Goal: Task Accomplishment & Management: Complete application form

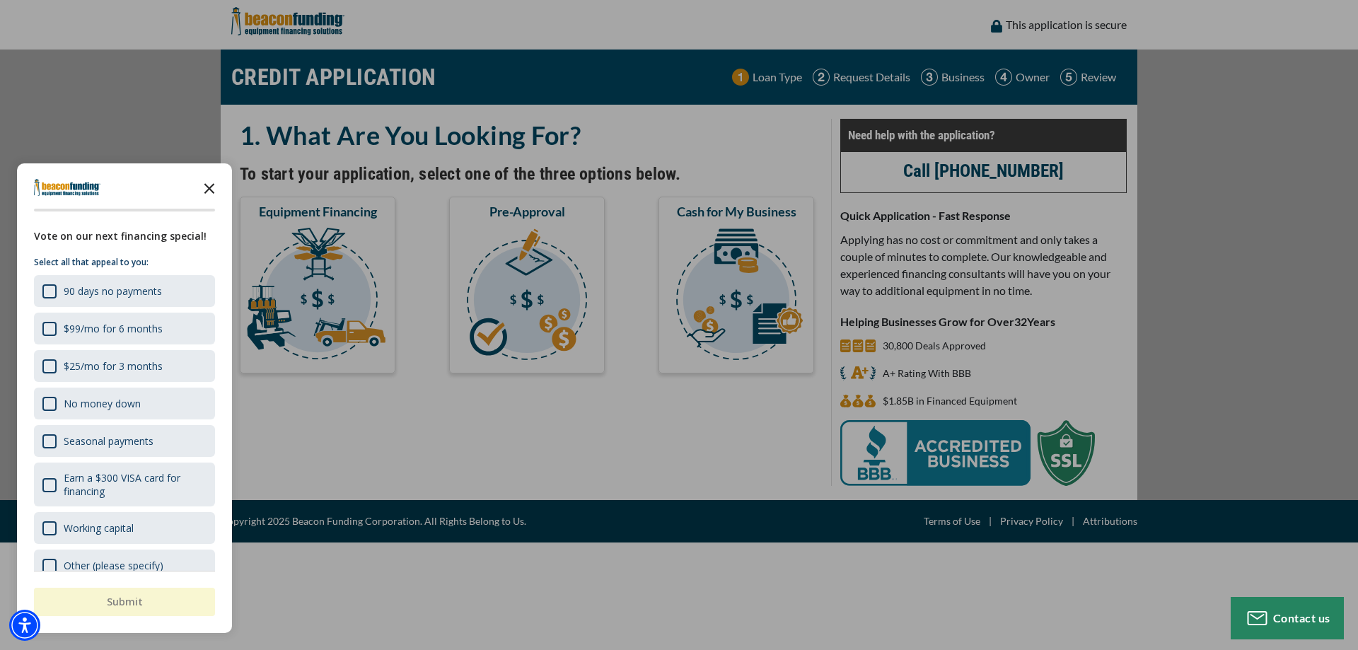
click at [205, 185] on polygon "Close the survey" at bounding box center [209, 188] width 11 height 11
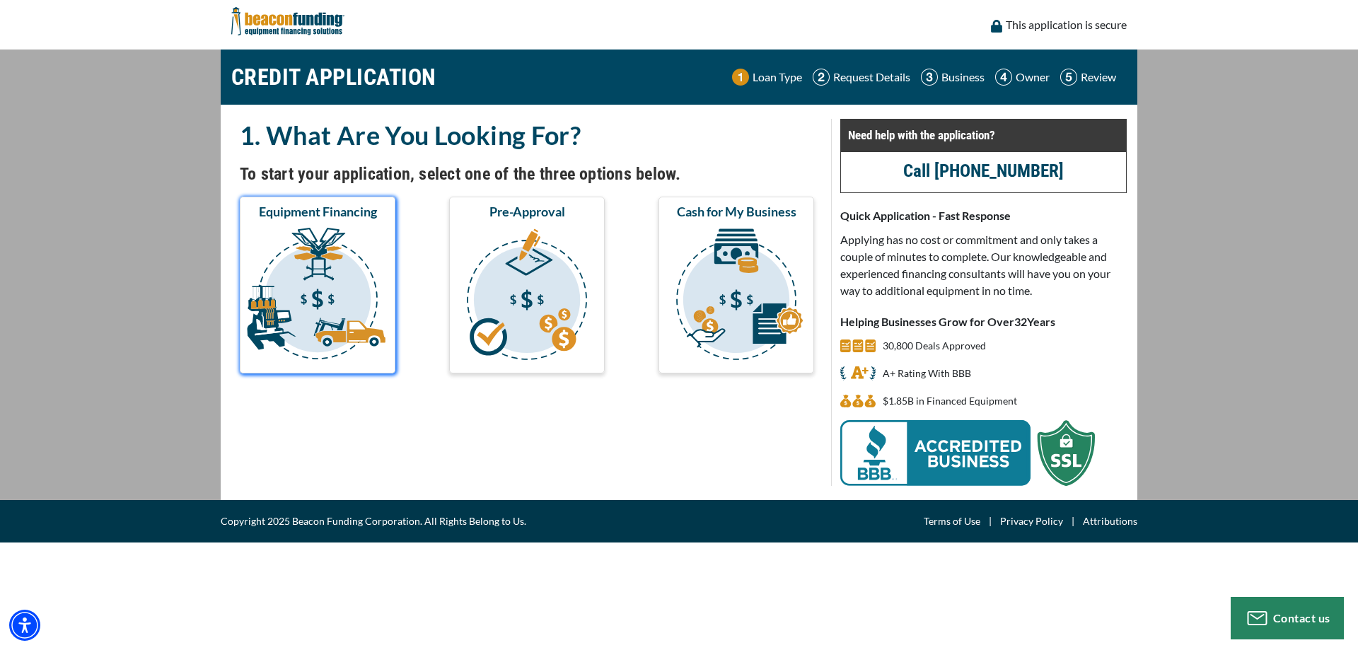
click at [328, 265] on img "submit" at bounding box center [318, 296] width 150 height 141
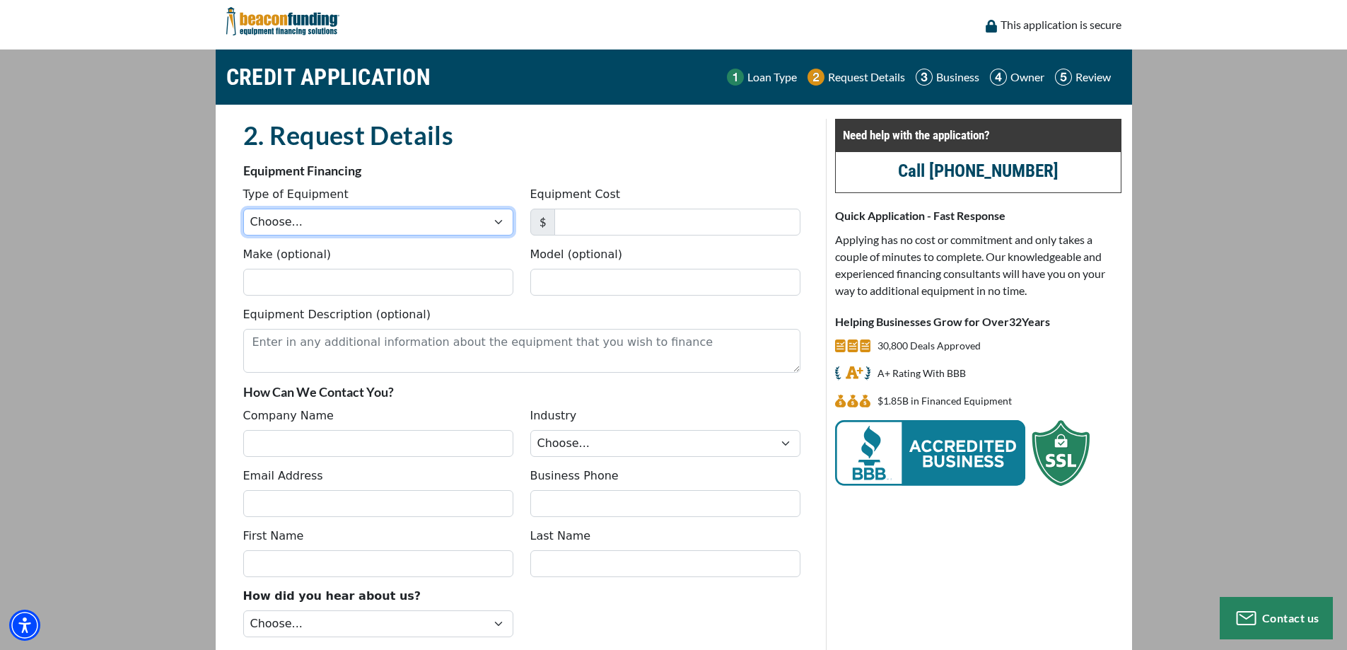
click at [489, 219] on select "Choose... Backhoe Boom/Bucket Truck Chipper Commercial Mower Crane DTG/DTF Prin…" at bounding box center [378, 222] width 270 height 27
select select "10"
click at [243, 209] on select "Choose... Backhoe Boom/Bucket Truck Chipper Commercial Mower Crane DTG/DTF Prin…" at bounding box center [378, 222] width 270 height 27
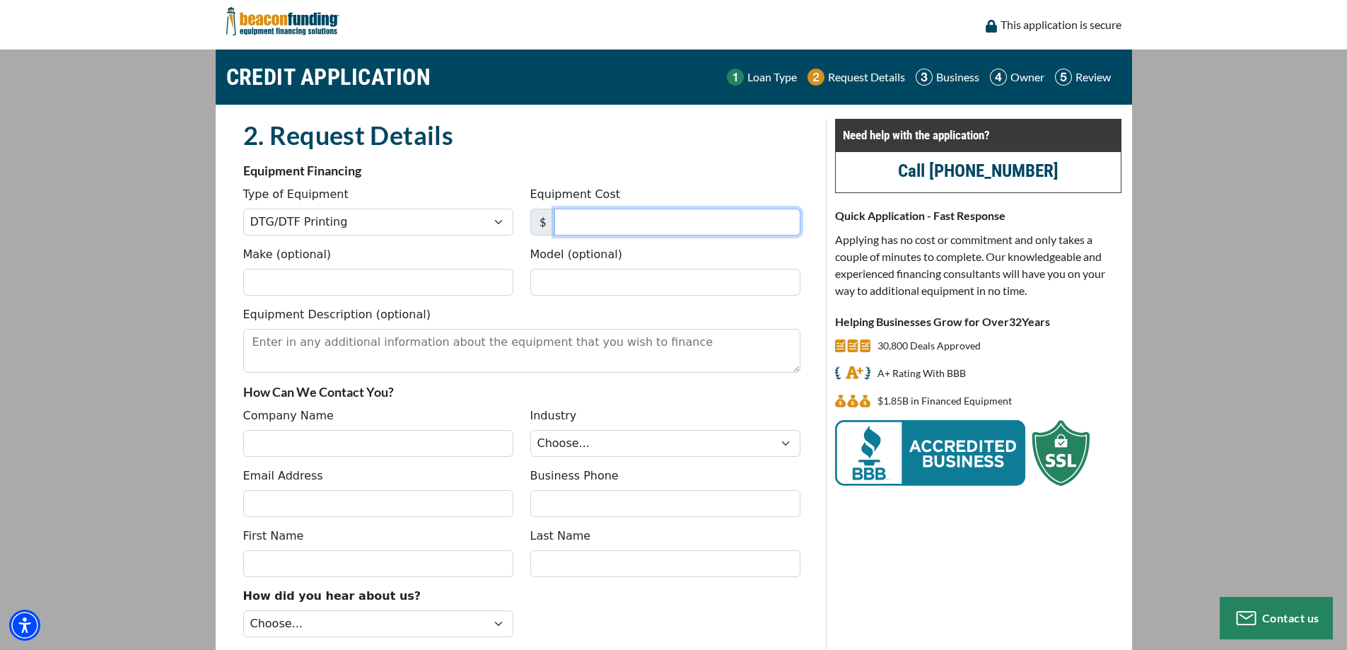
click at [599, 223] on input "Equipment Cost" at bounding box center [677, 222] width 246 height 27
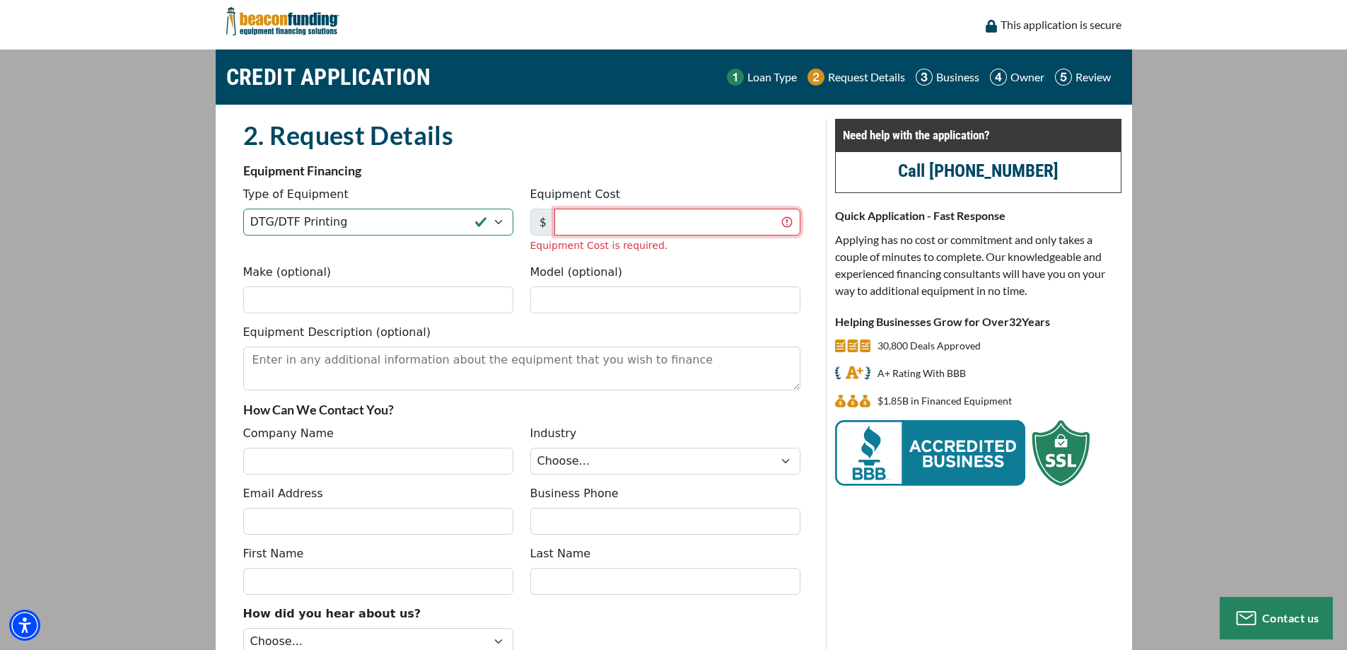
click at [705, 218] on input "Equipment Cost" at bounding box center [677, 222] width 246 height 27
type input "67,000"
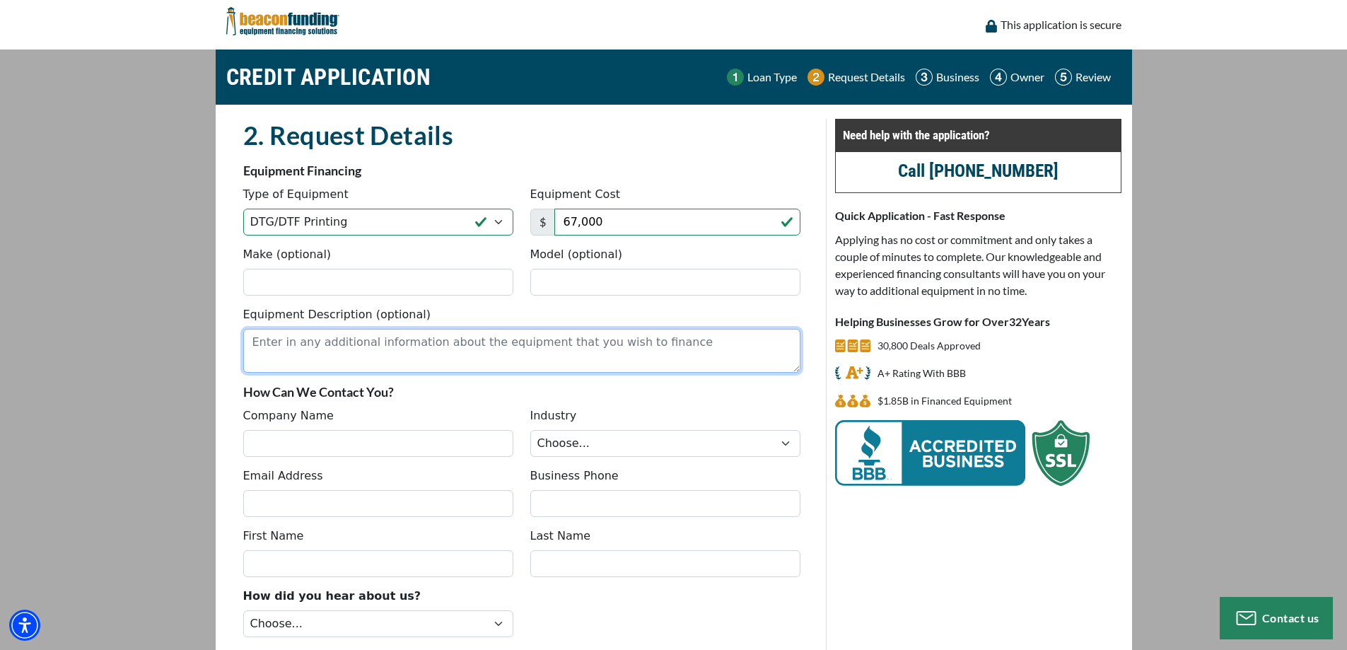
click at [439, 361] on textarea "Equipment Description (optional)" at bounding box center [521, 351] width 557 height 44
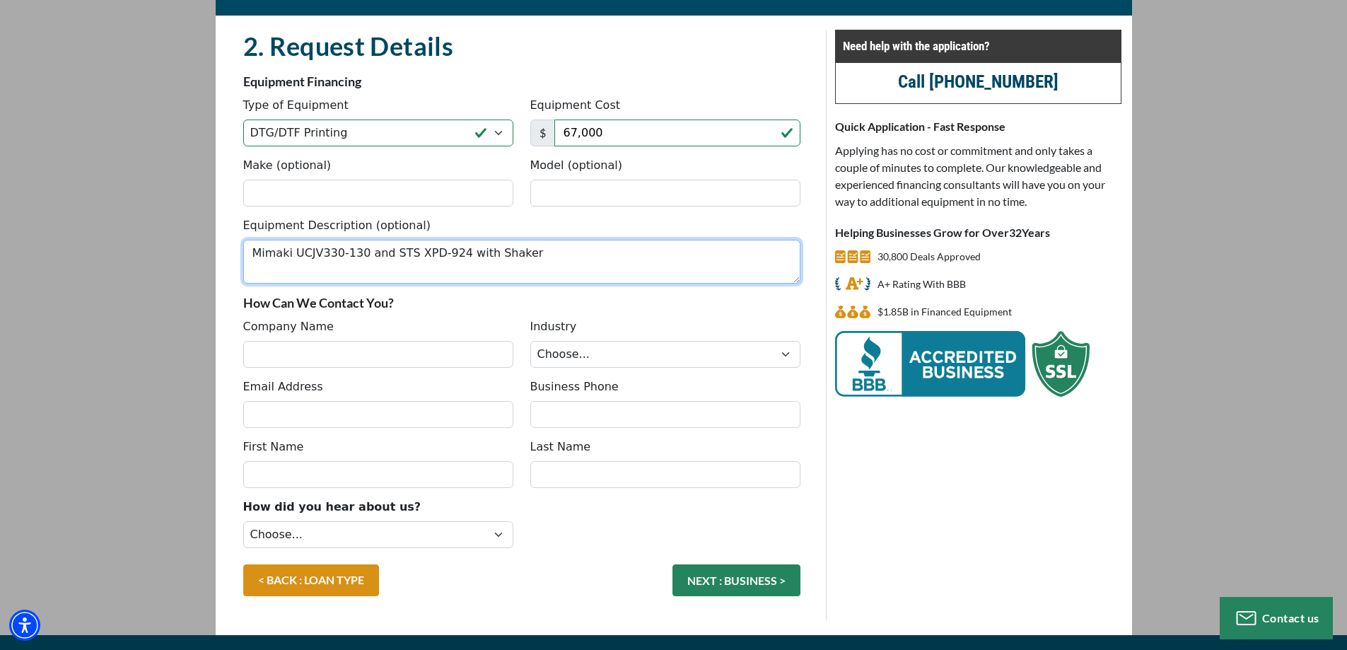
scroll to position [117, 0]
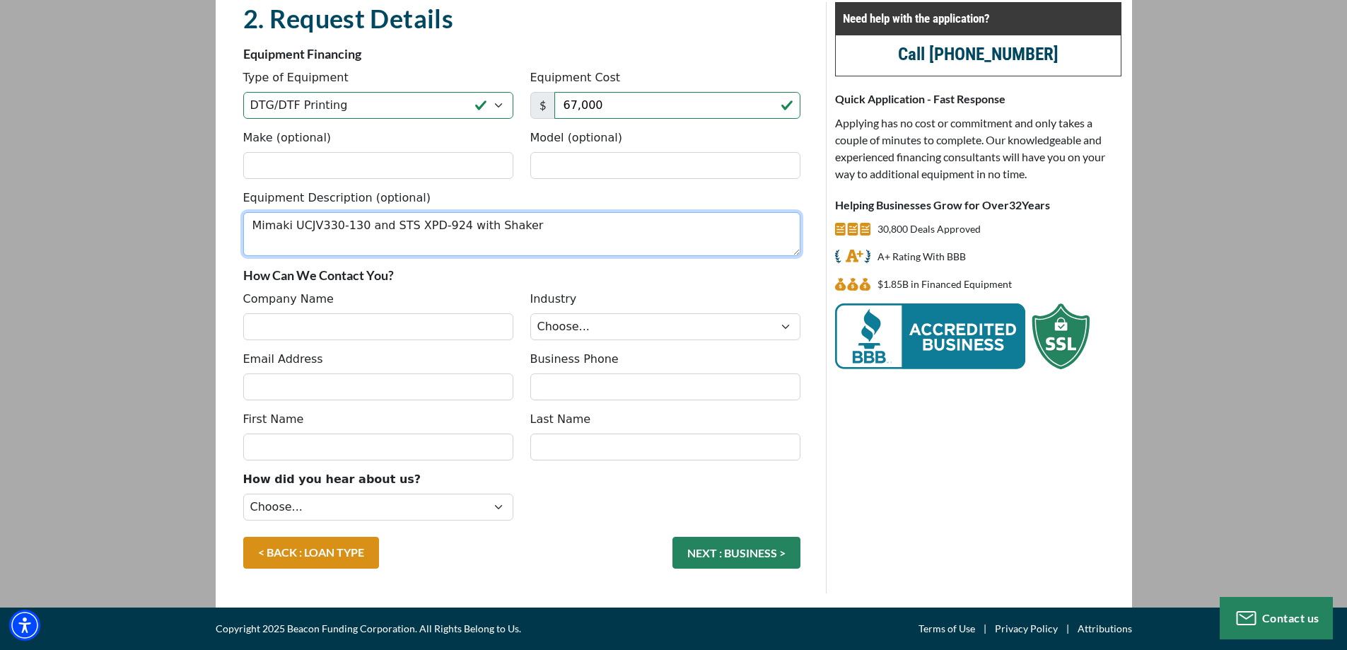
type textarea "Mimaki UCJV330-130 and STS XPD-924 with Shaker"
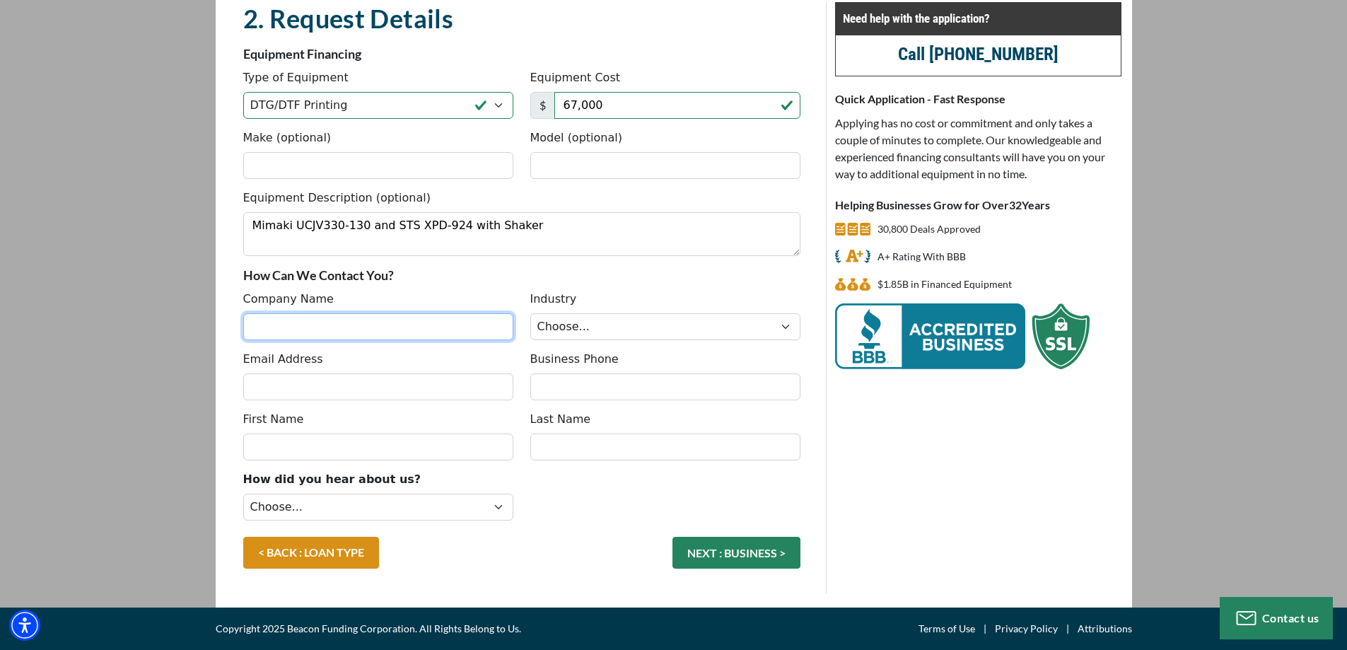
click at [373, 335] on input "Company Name" at bounding box center [378, 326] width 270 height 27
type input "The Branding Stitch 'N Print LLC"
type input "[PERSON_NAME][EMAIL_ADDRESS][DOMAIN_NAME]"
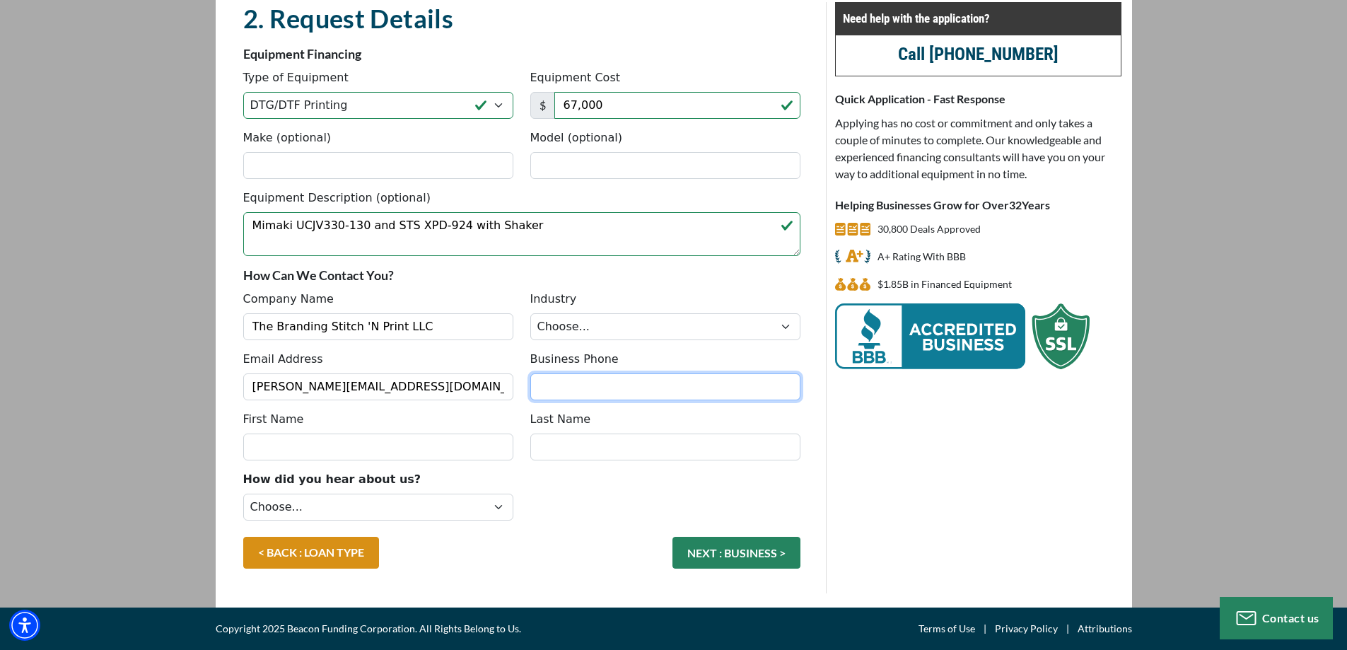
type input "5033942462"
type input "[PERSON_NAME]"
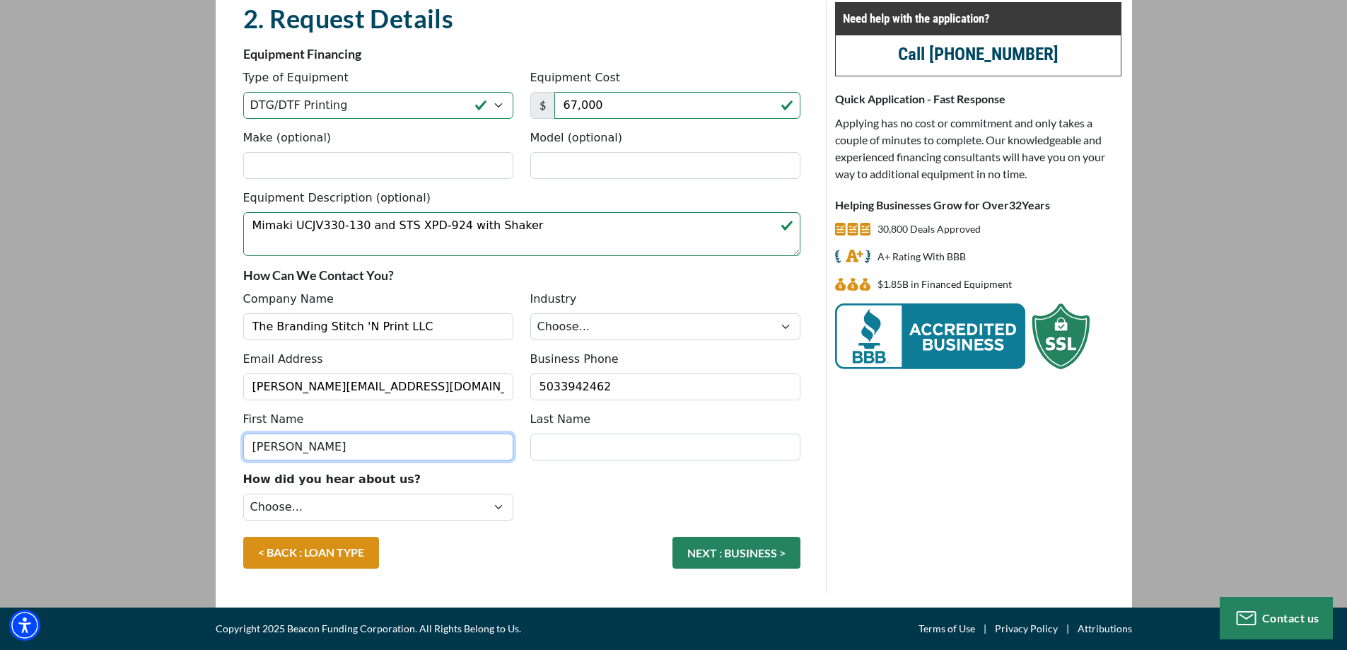
type input "[PERSON_NAME]"
type input "[PHONE_NUMBER]"
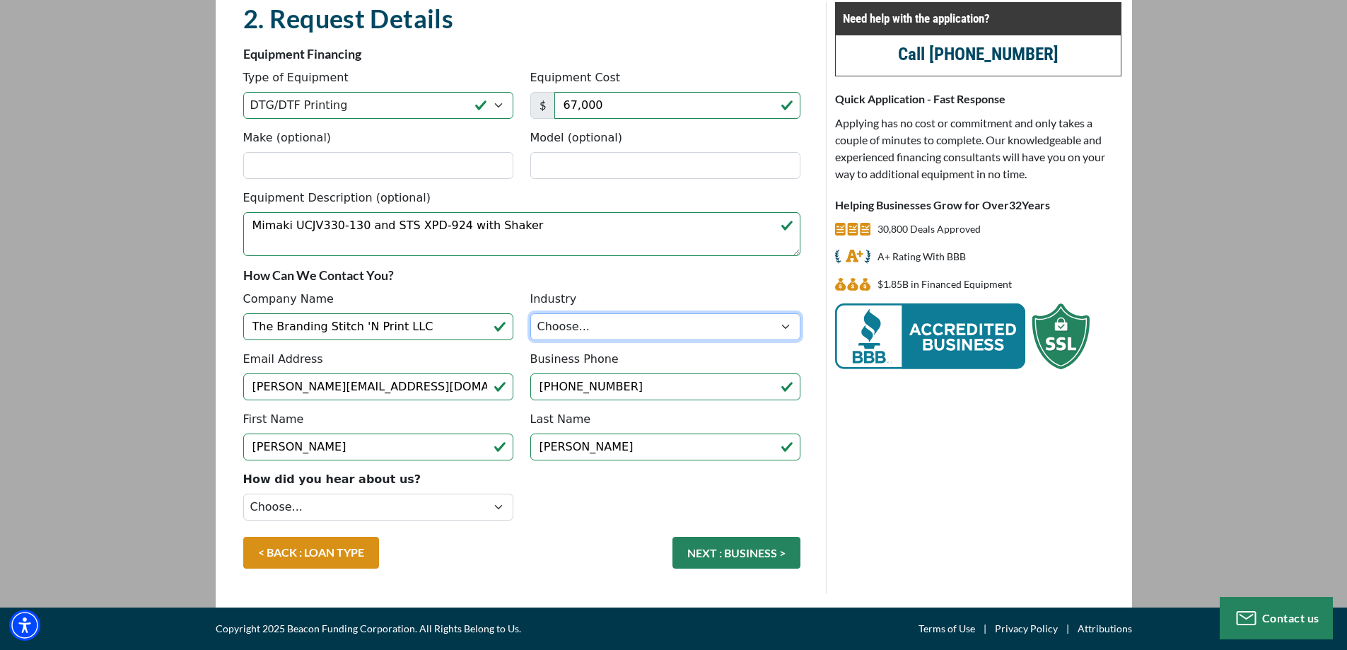
click at [602, 322] on select "Choose... Towing Landscape/Hardscape Decorated Apparel Septic Light Constructio…" at bounding box center [665, 326] width 270 height 27
select select "3"
click at [530, 313] on select "Choose... Towing Landscape/Hardscape Decorated Apparel Septic Light Constructio…" at bounding box center [665, 326] width 270 height 27
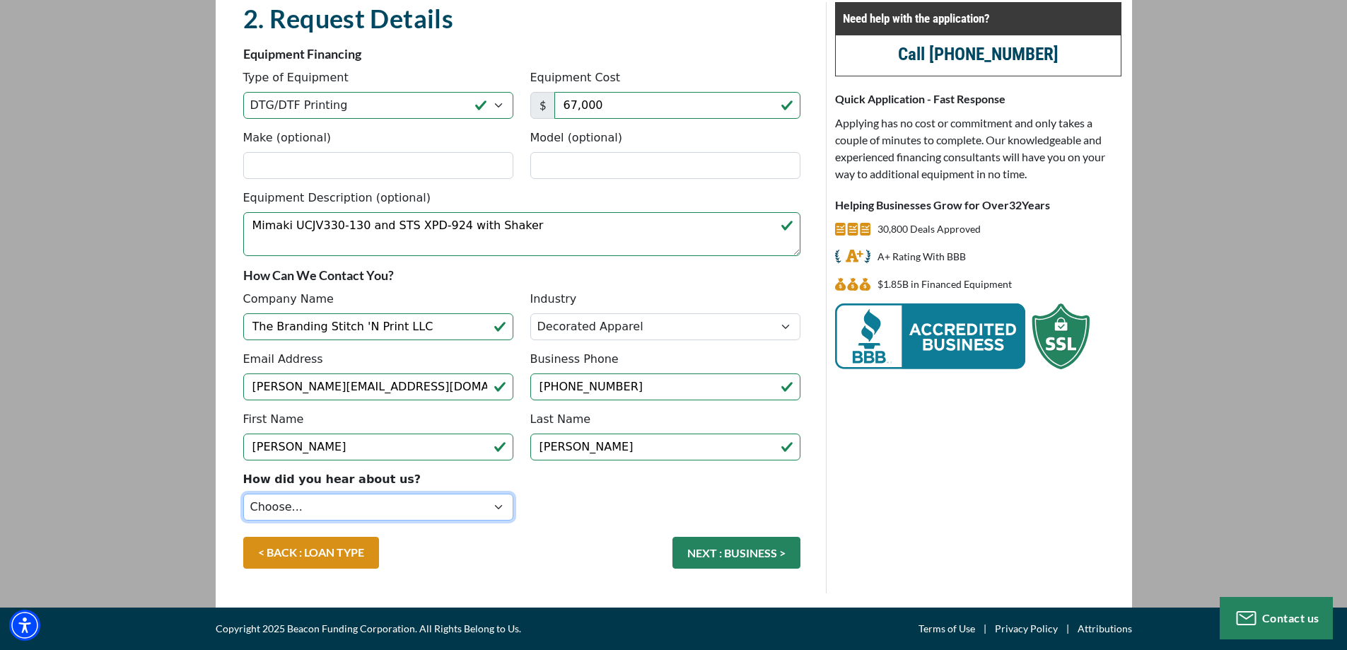
click at [494, 506] on select "Choose... Internet Search Vendor Referral Word of Mouth Client Referral Email E…" at bounding box center [378, 507] width 270 height 27
select select "4"
click at [243, 494] on select "Choose... Internet Search Vendor Referral Word of Mouth Client Referral Email E…" at bounding box center [378, 507] width 270 height 27
click at [764, 551] on button "NEXT : BUSINESS >" at bounding box center [736, 553] width 128 height 32
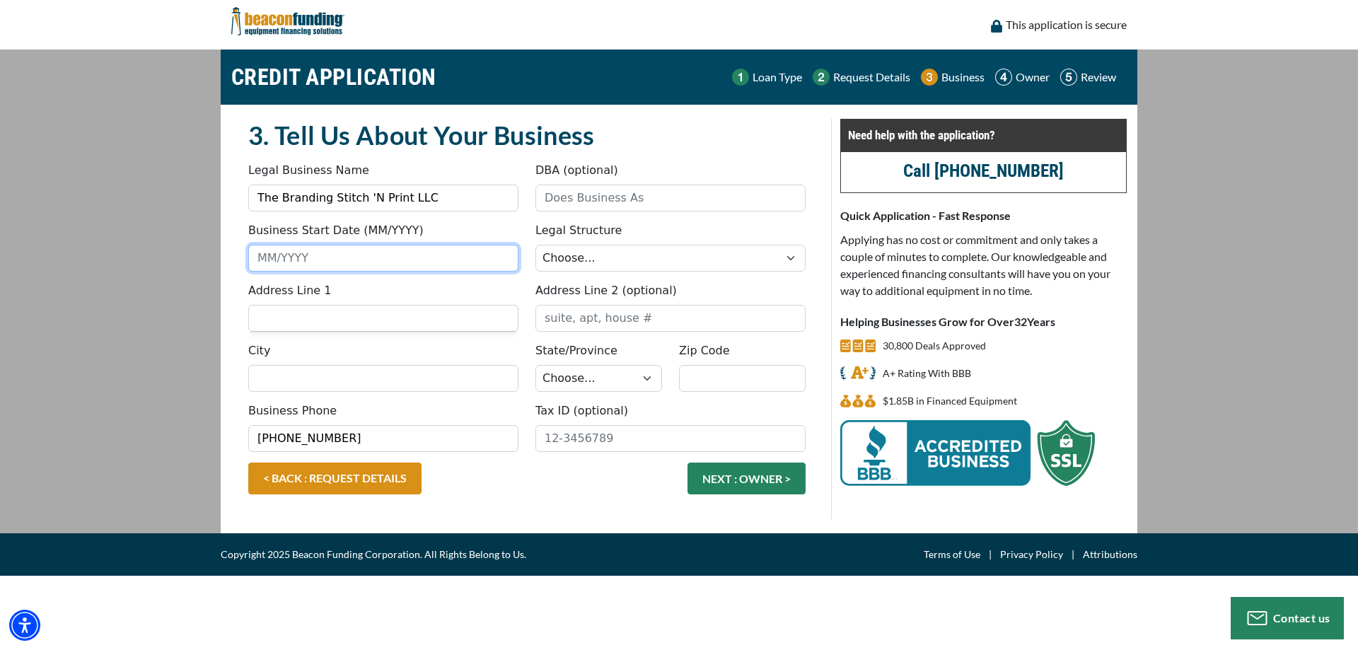
click at [310, 260] on input "Business Start Date (MM/YYYY)" at bounding box center [383, 258] width 270 height 27
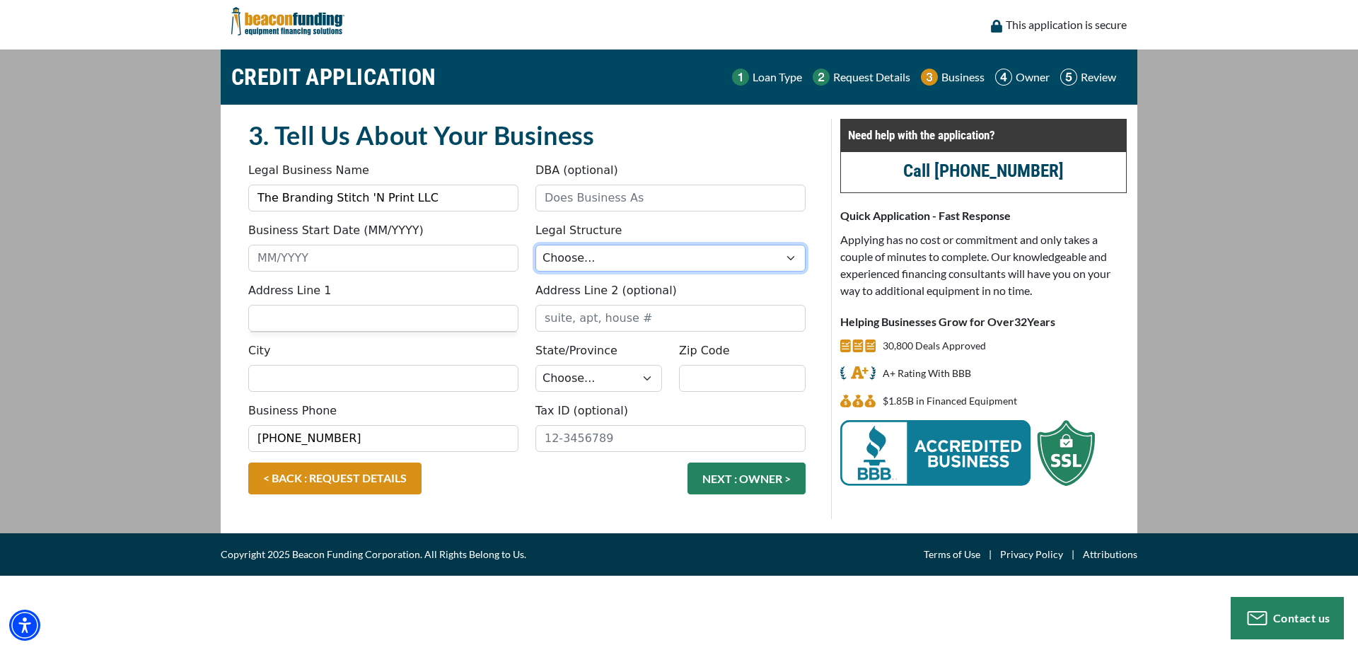
click at [617, 254] on select "Choose... Corporation LLC LLP Municipality Non-Profit Partnership Proprietorship" at bounding box center [670, 258] width 270 height 27
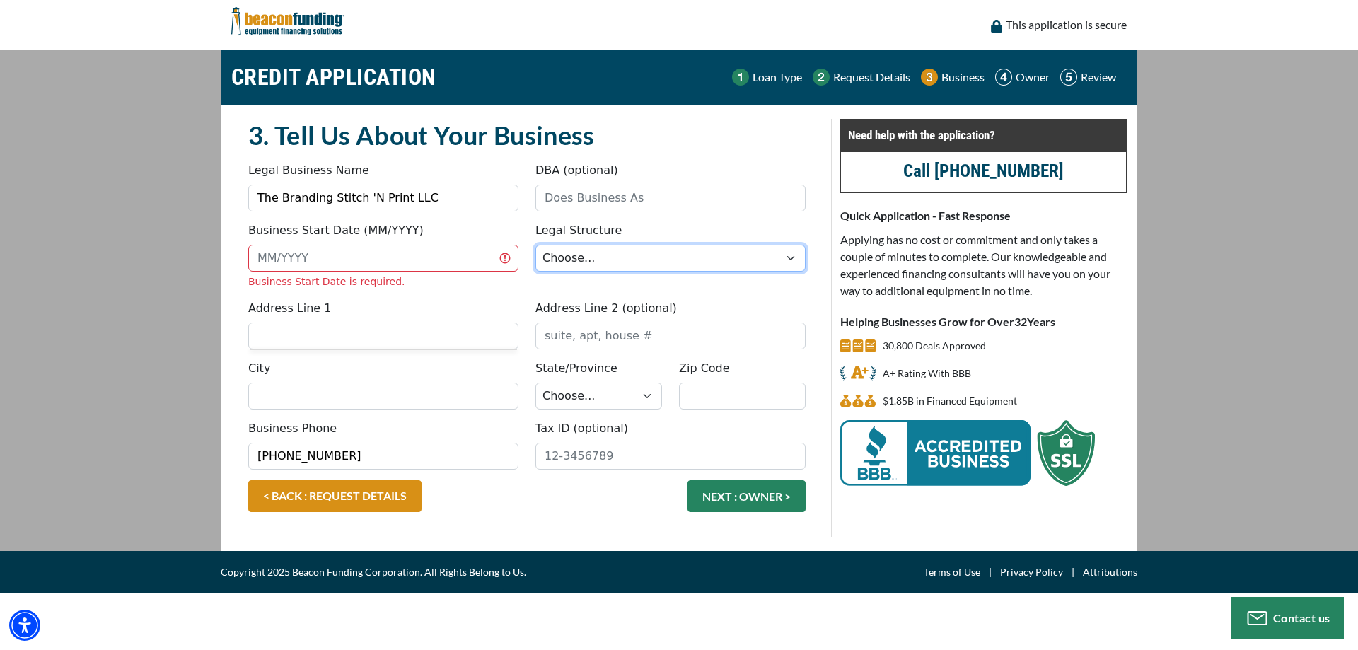
select select "2"
click at [535, 245] on select "Choose... Corporation LLC LLP Municipality Non-Profit Partnership Proprietorship" at bounding box center [670, 258] width 270 height 27
click at [380, 259] on input "Business Start Date (MM/YYYY)" at bounding box center [383, 258] width 270 height 27
type input "12/2010"
click at [336, 329] on input "Address Line 1" at bounding box center [383, 335] width 270 height 27
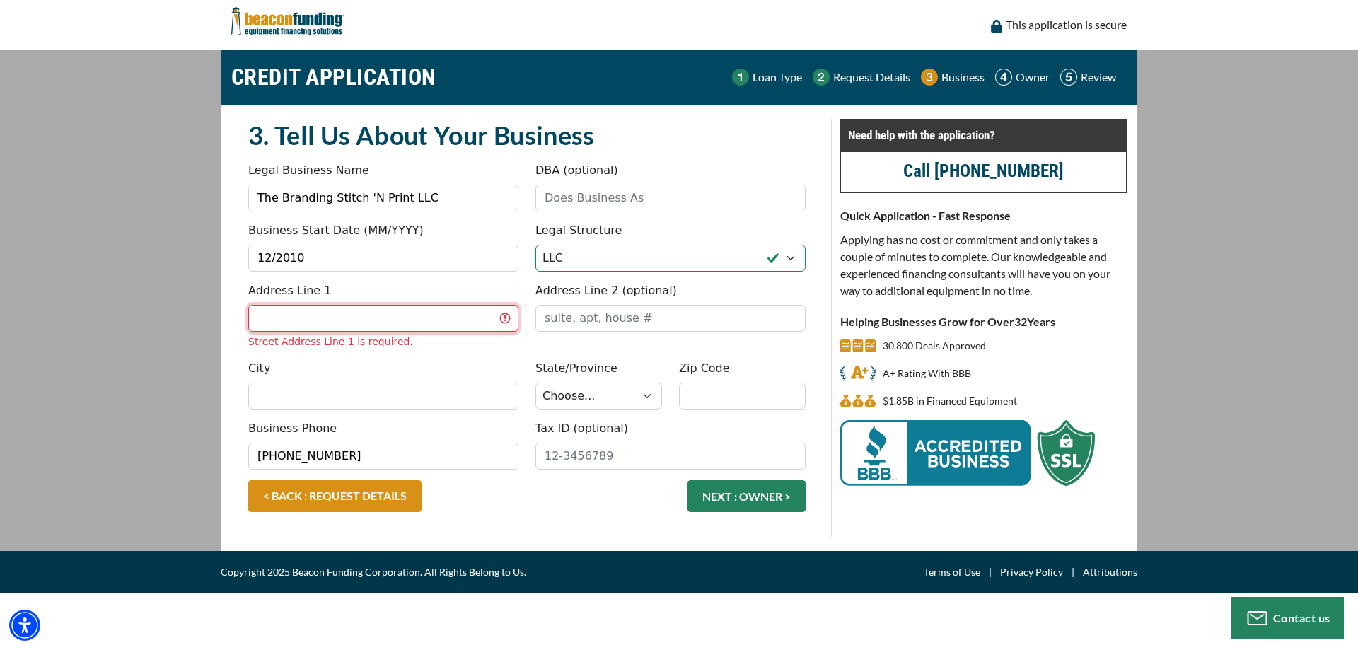
click at [336, 329] on input "Address Line 1" at bounding box center [383, 318] width 270 height 27
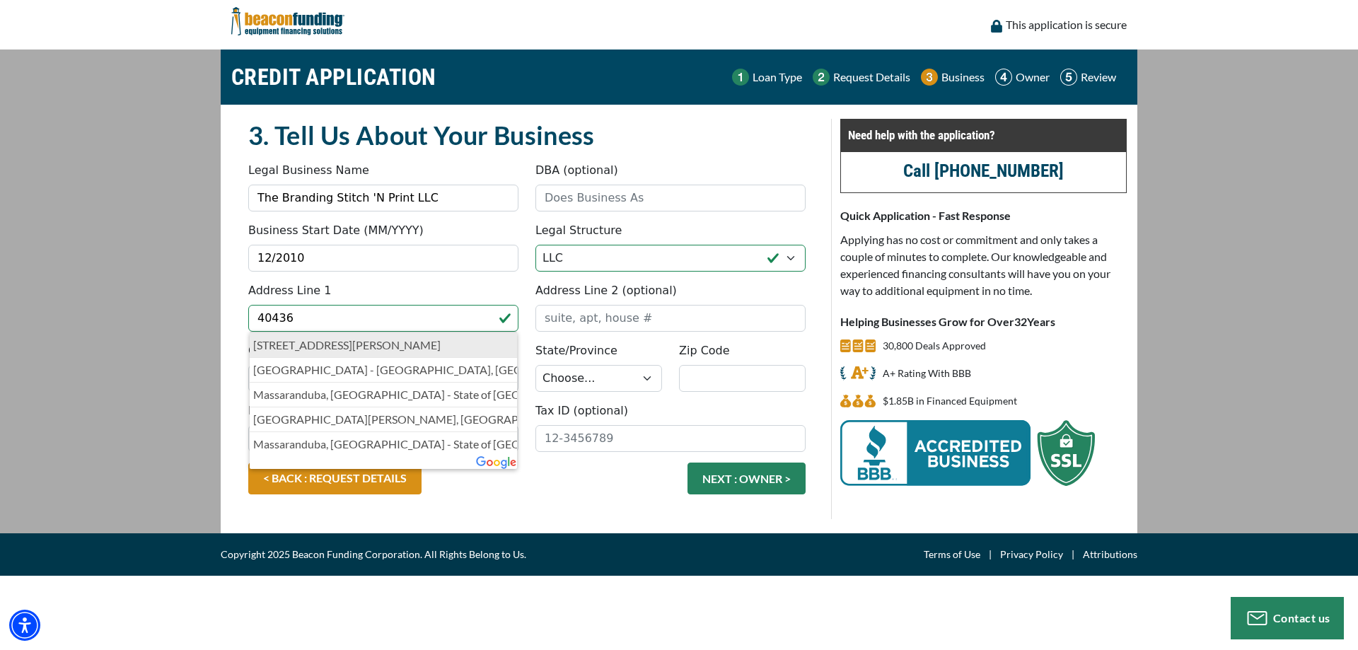
click at [288, 346] on p "40436 Hess Road, Scio, OR, USA" at bounding box center [383, 345] width 260 height 17
type input "40436 Hess Road"
type input "Scio"
select select "39"
type input "97374"
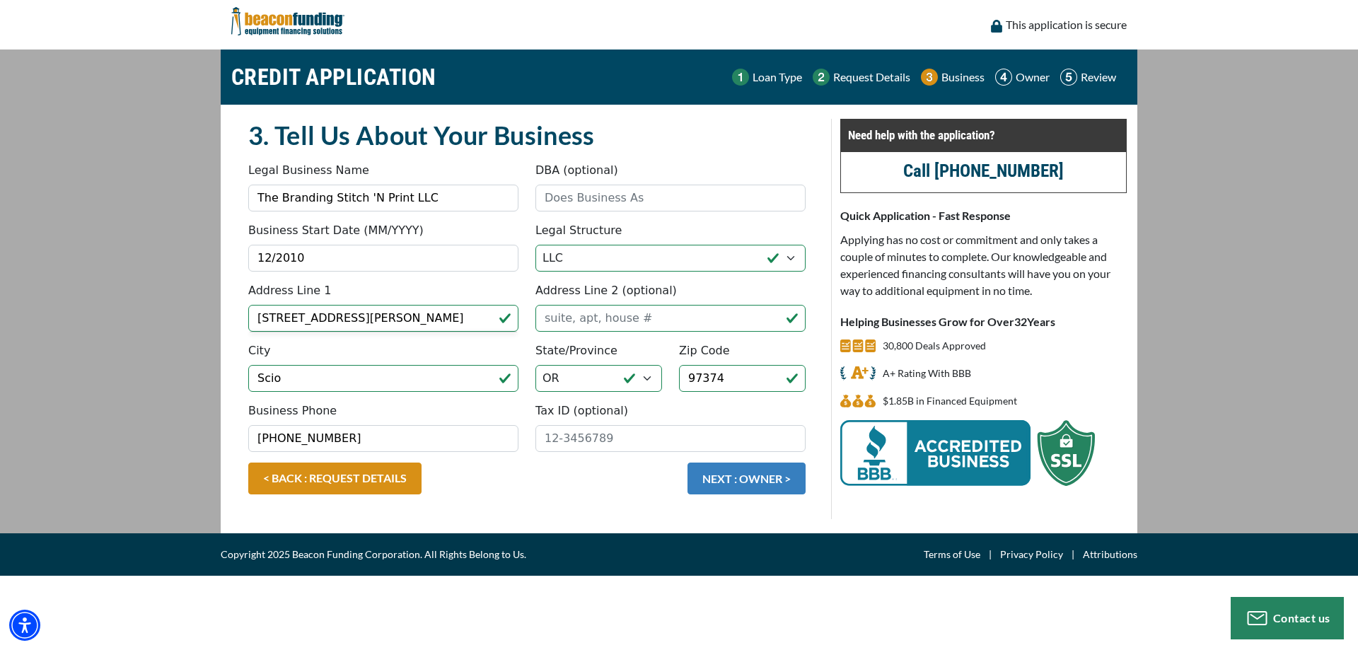
click at [759, 476] on button "NEXT : OWNER >" at bounding box center [746, 478] width 118 height 32
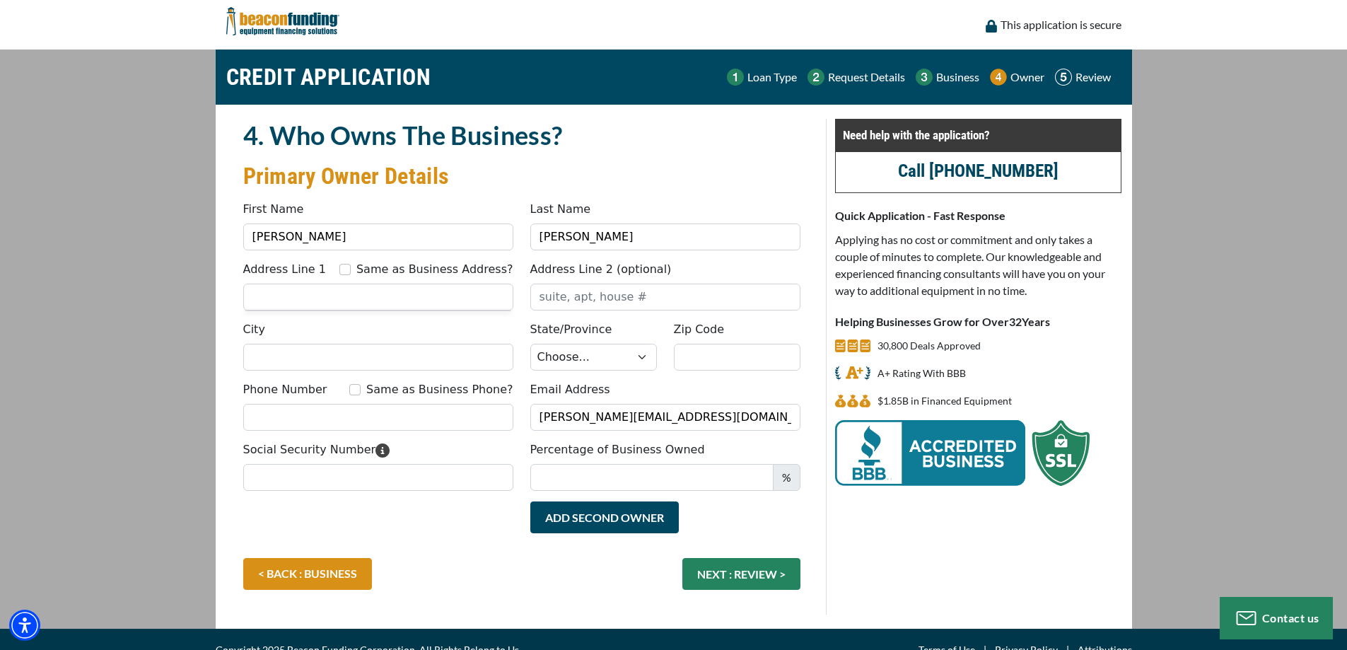
click at [334, 310] on div at bounding box center [378, 310] width 267 height 1
click at [333, 296] on input "Address Line 1" at bounding box center [378, 297] width 270 height 27
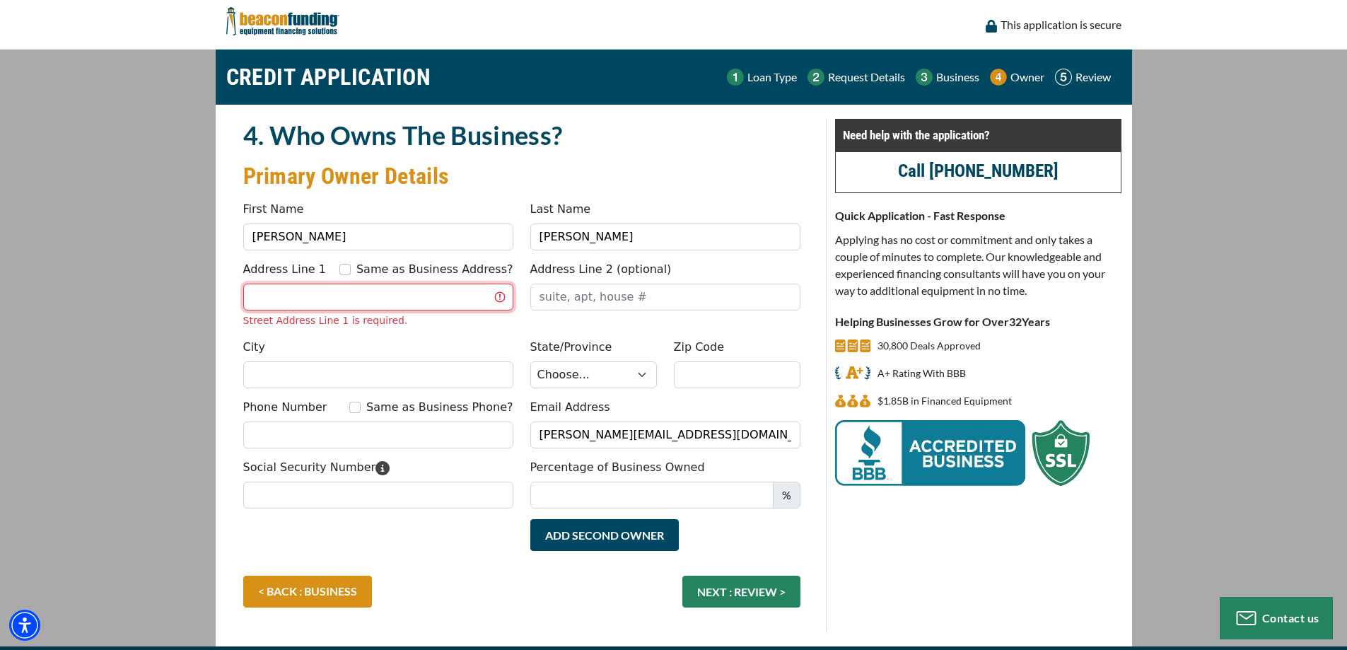
click at [422, 294] on input "Address Line 1" at bounding box center [378, 297] width 270 height 27
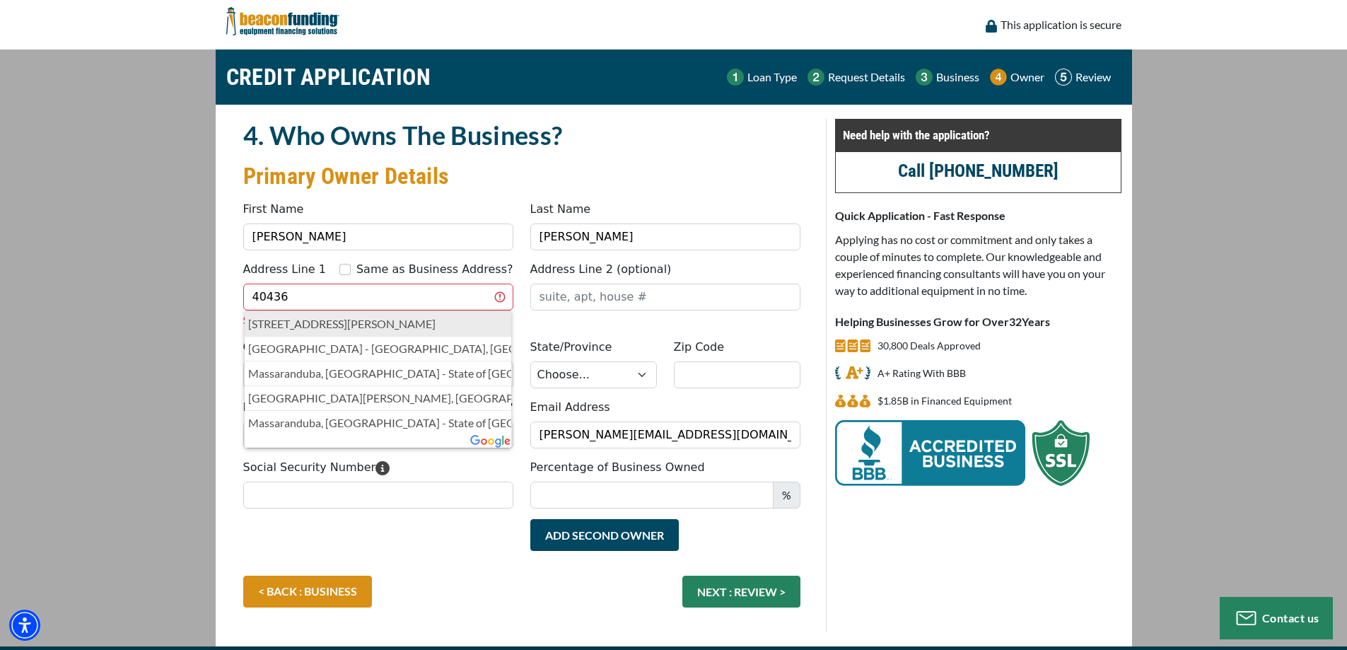
click at [290, 321] on p "[STREET_ADDRESS][PERSON_NAME]" at bounding box center [378, 323] width 260 height 17
type input "[STREET_ADDRESS][PERSON_NAME]"
type input "Scio"
select select "39"
type input "97374"
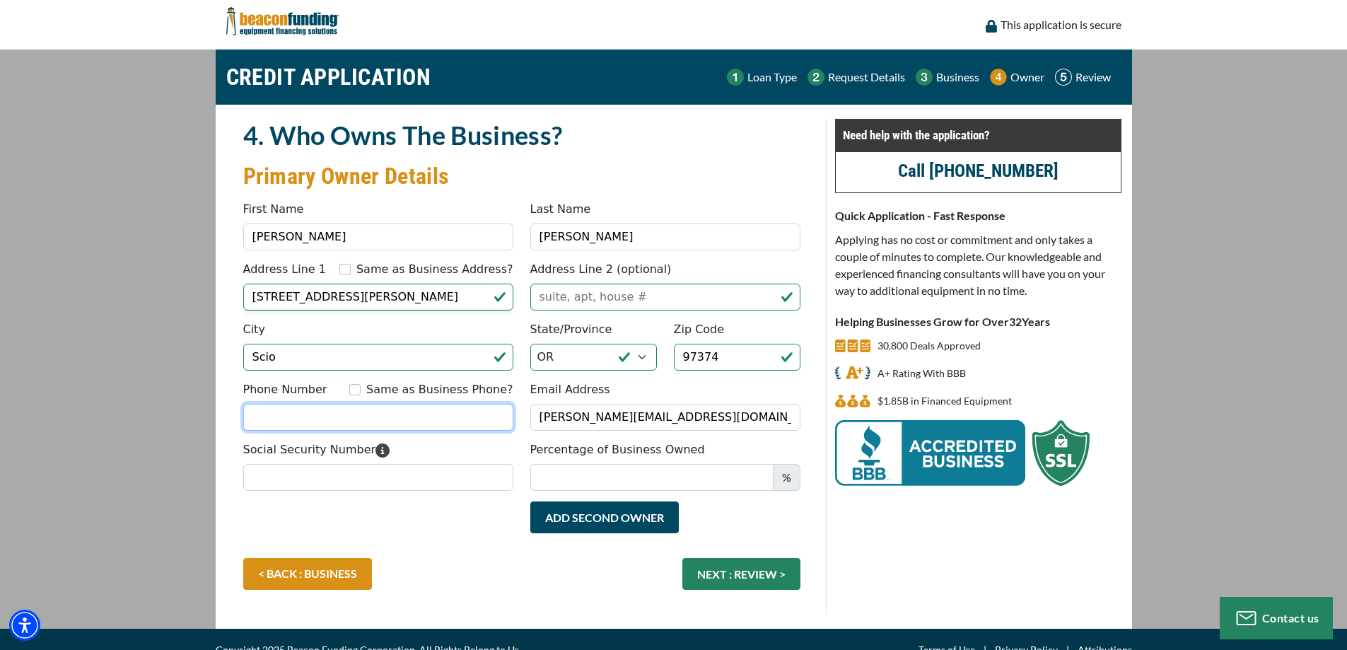
click at [308, 408] on input "Phone Number" at bounding box center [378, 417] width 270 height 27
type input "(503) 930-2114"
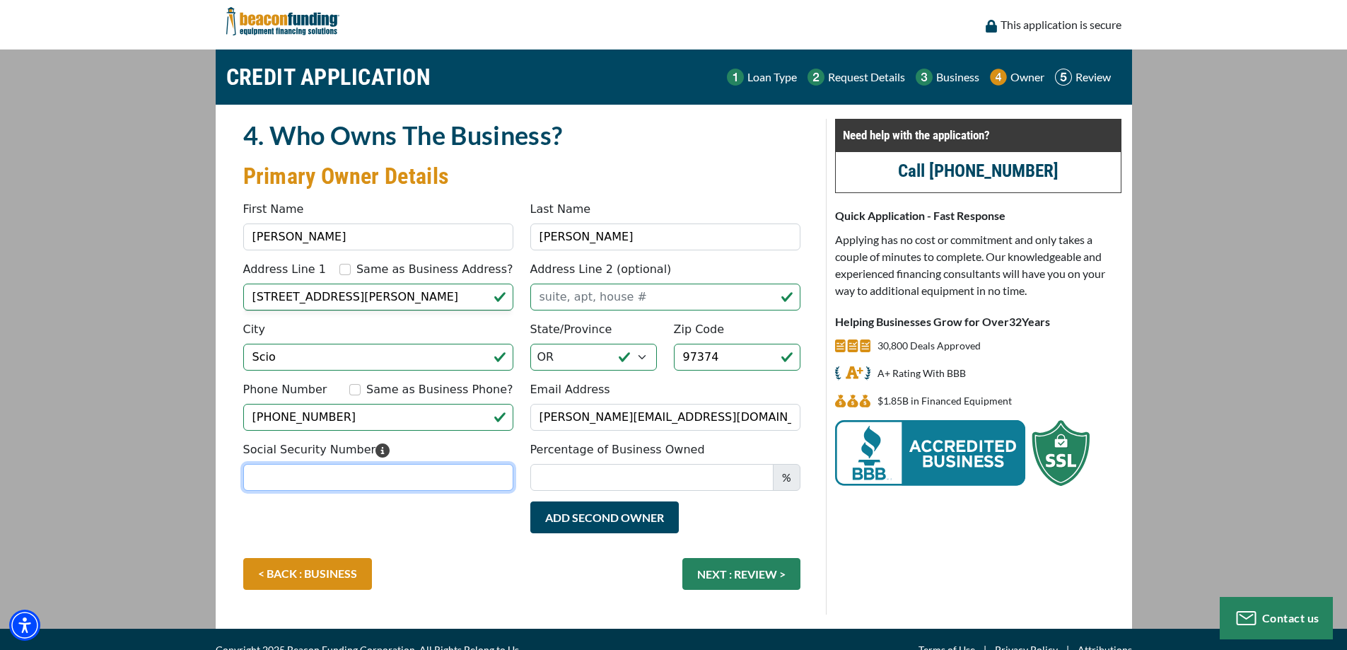
click at [344, 479] on input "Social Security Number" at bounding box center [378, 477] width 270 height 27
type input "541-90-5415"
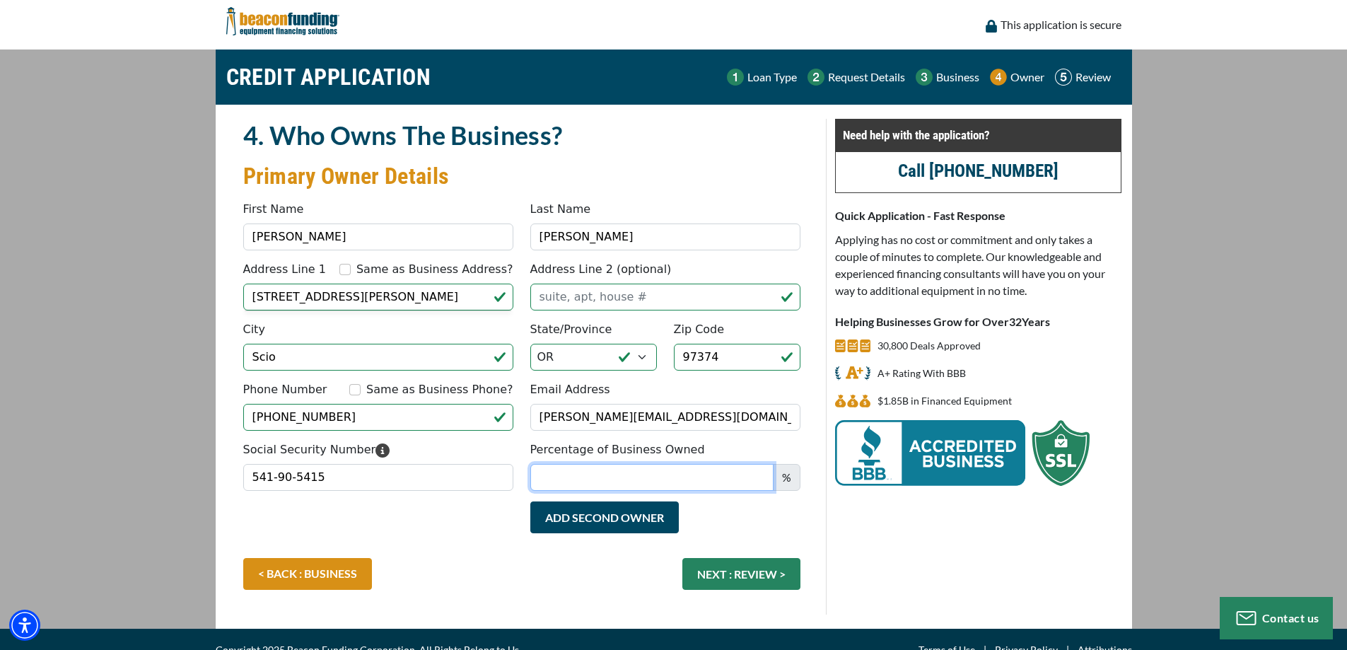
click at [588, 474] on input "Percentage of Business Owned" at bounding box center [651, 477] width 243 height 27
type input "100"
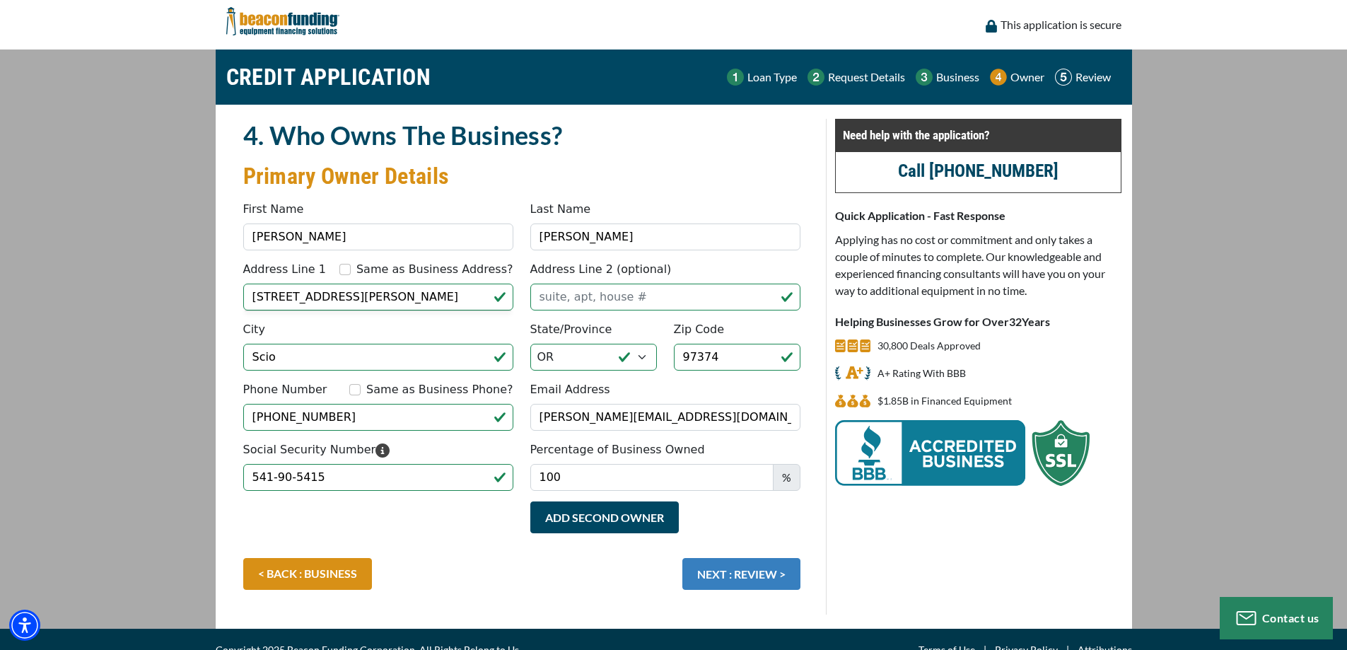
drag, startPoint x: 624, startPoint y: 566, endPoint x: 713, endPoint y: 560, distance: 88.6
click at [624, 566] on div "< BACK : BUSINESS NEXT : REVIEW >" at bounding box center [522, 581] width 574 height 46
click at [753, 571] on button "NEXT : REVIEW >" at bounding box center [741, 574] width 118 height 32
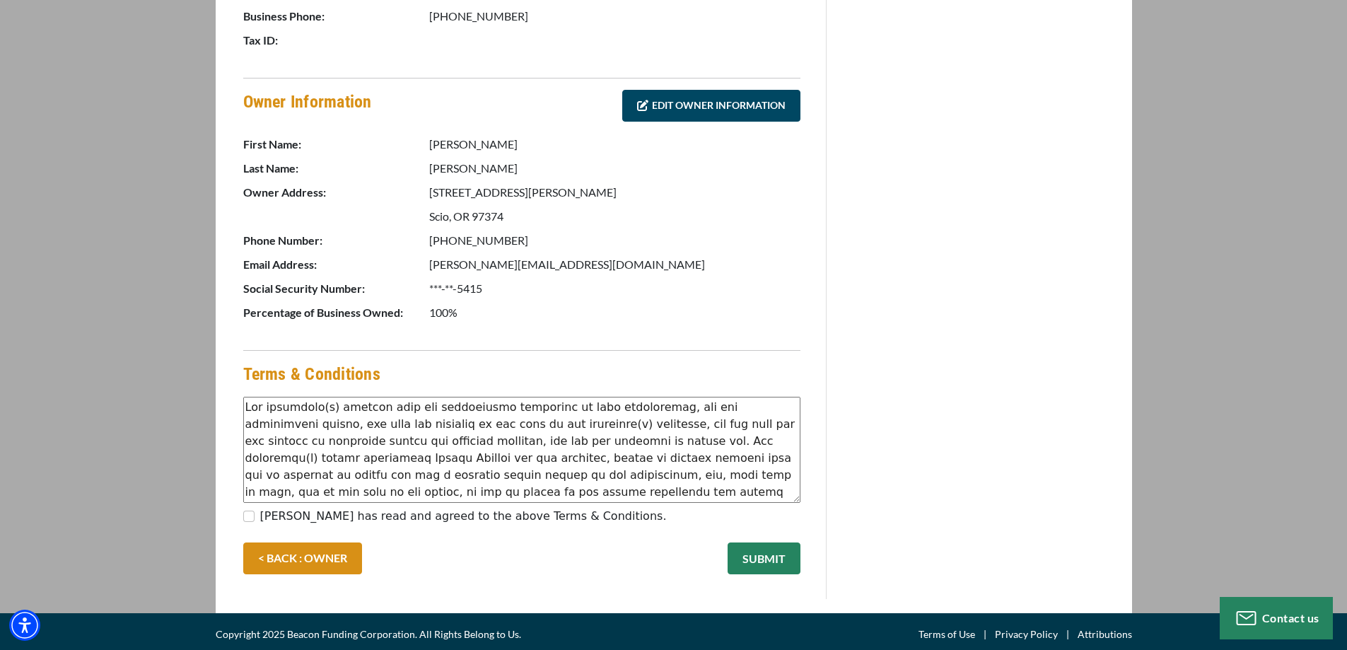
scroll to position [621, 0]
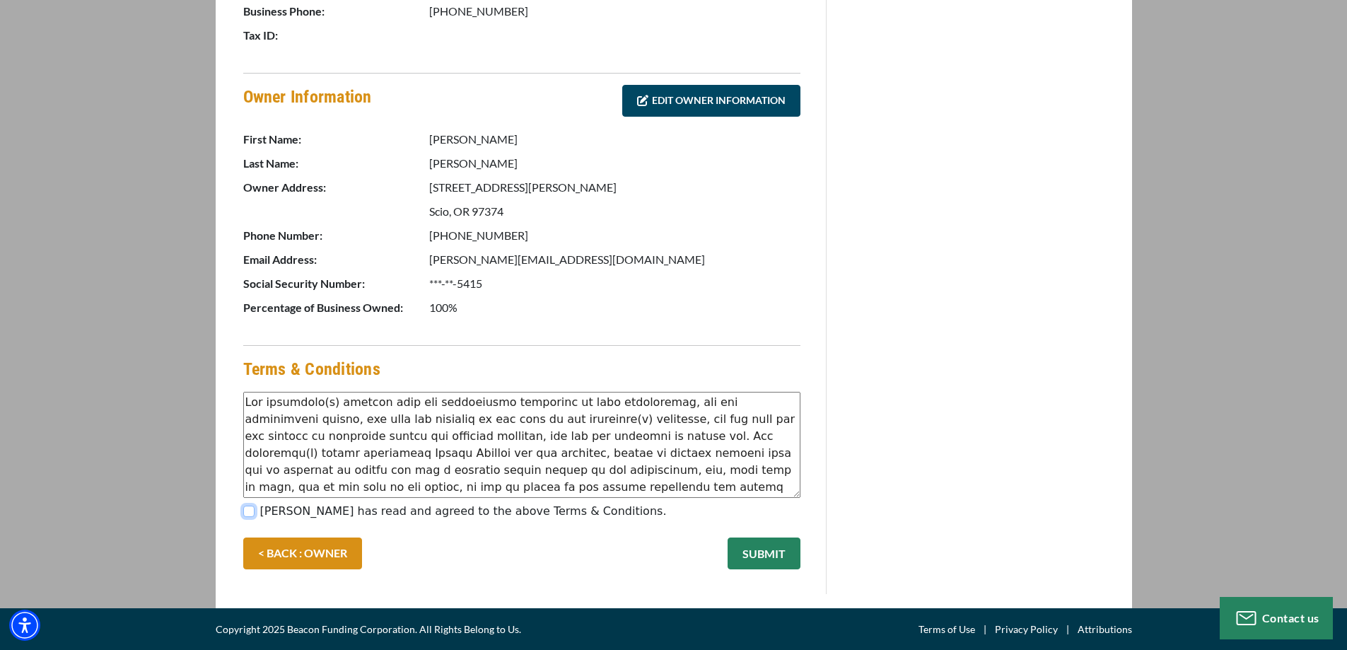
click at [248, 510] on input "Marcie Amero has read and agreed to the above Terms & Conditions." at bounding box center [248, 511] width 11 height 11
checkbox input "true"
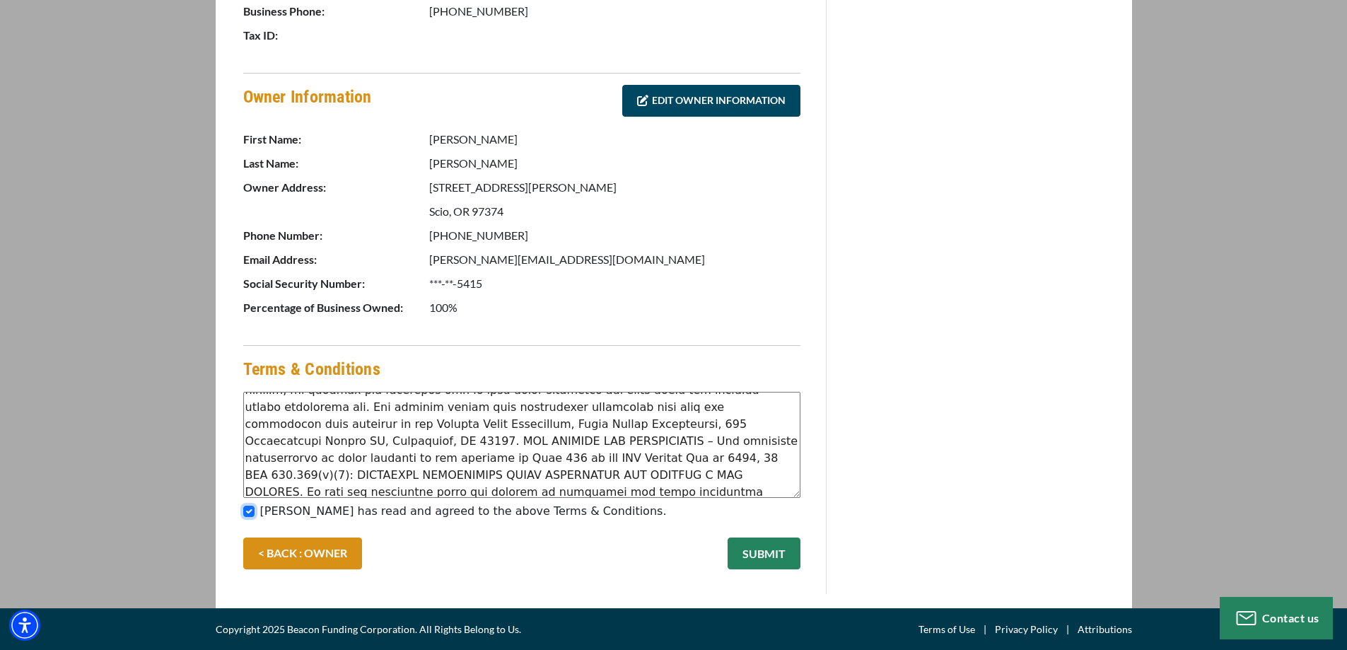
scroll to position [373, 0]
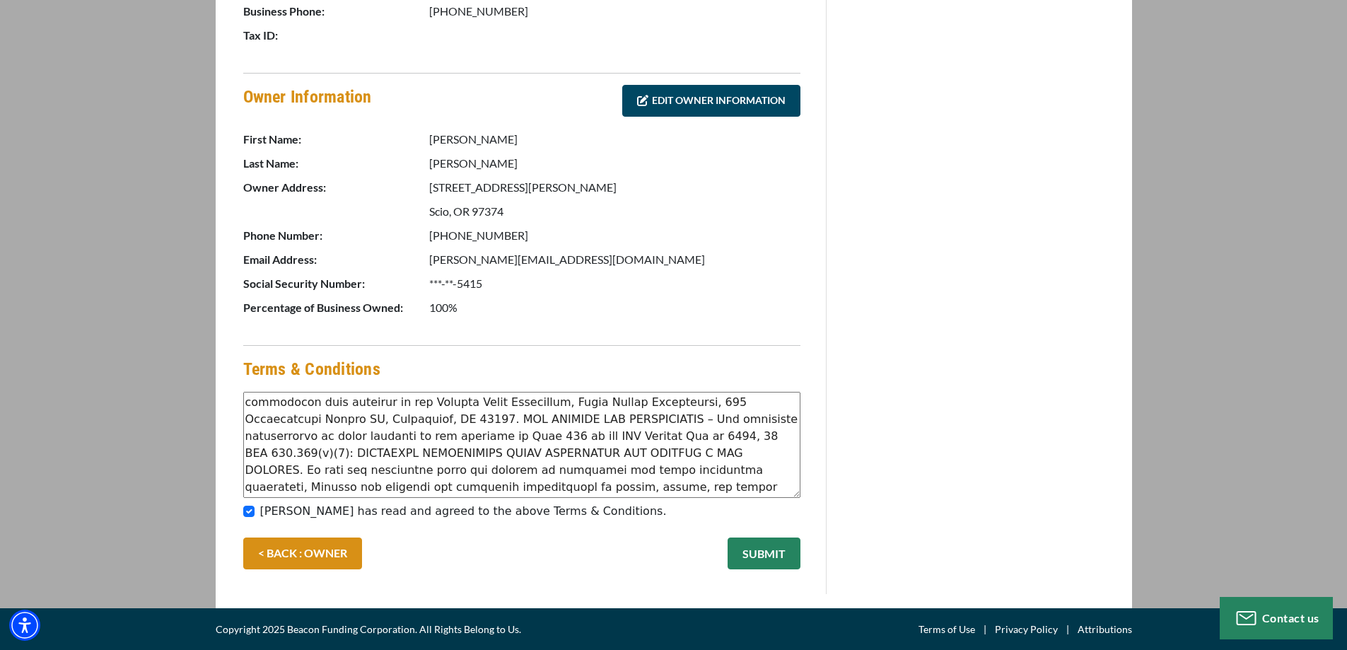
click at [765, 553] on button "SUBMIT" at bounding box center [764, 553] width 73 height 32
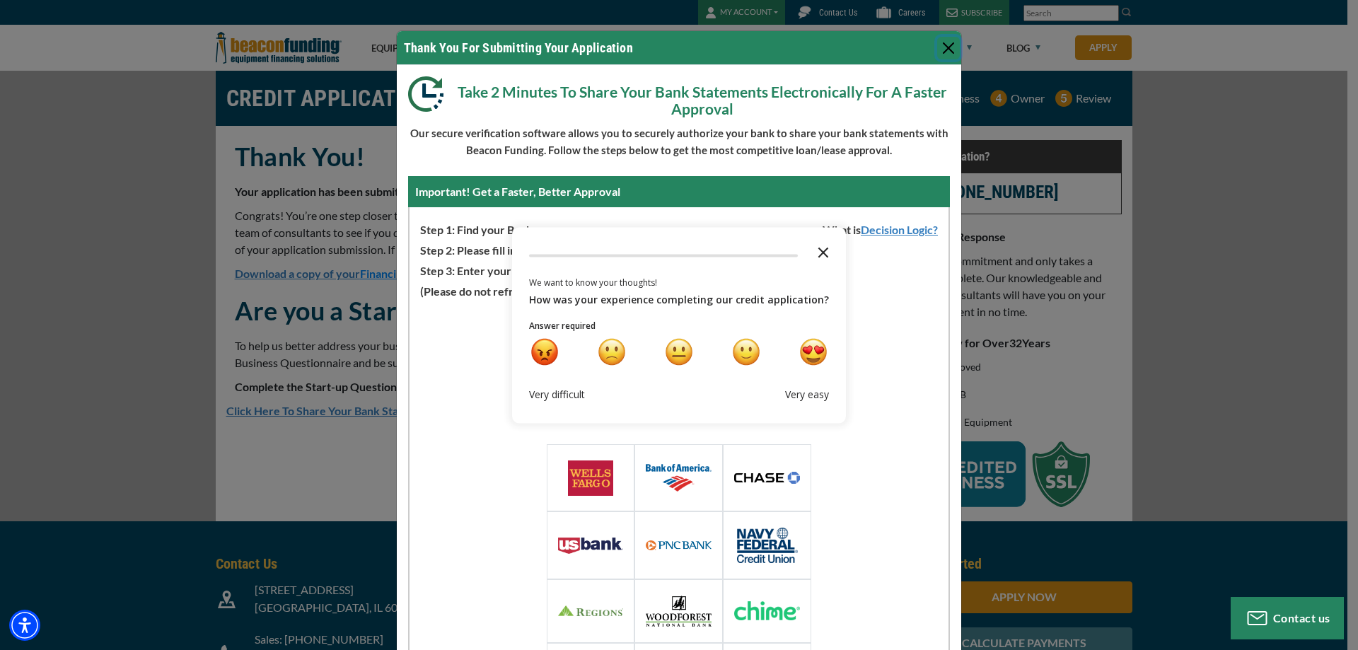
click at [819, 252] on icon "Close the survey" at bounding box center [823, 251] width 28 height 28
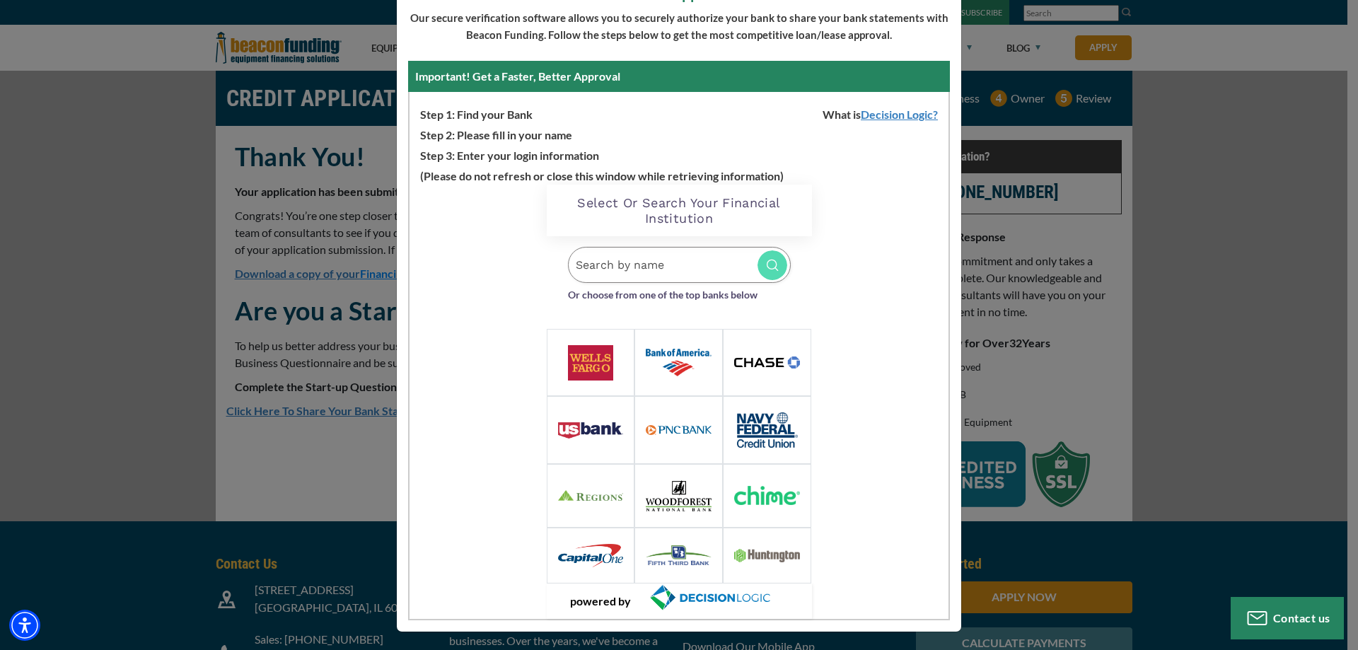
scroll to position [117, 0]
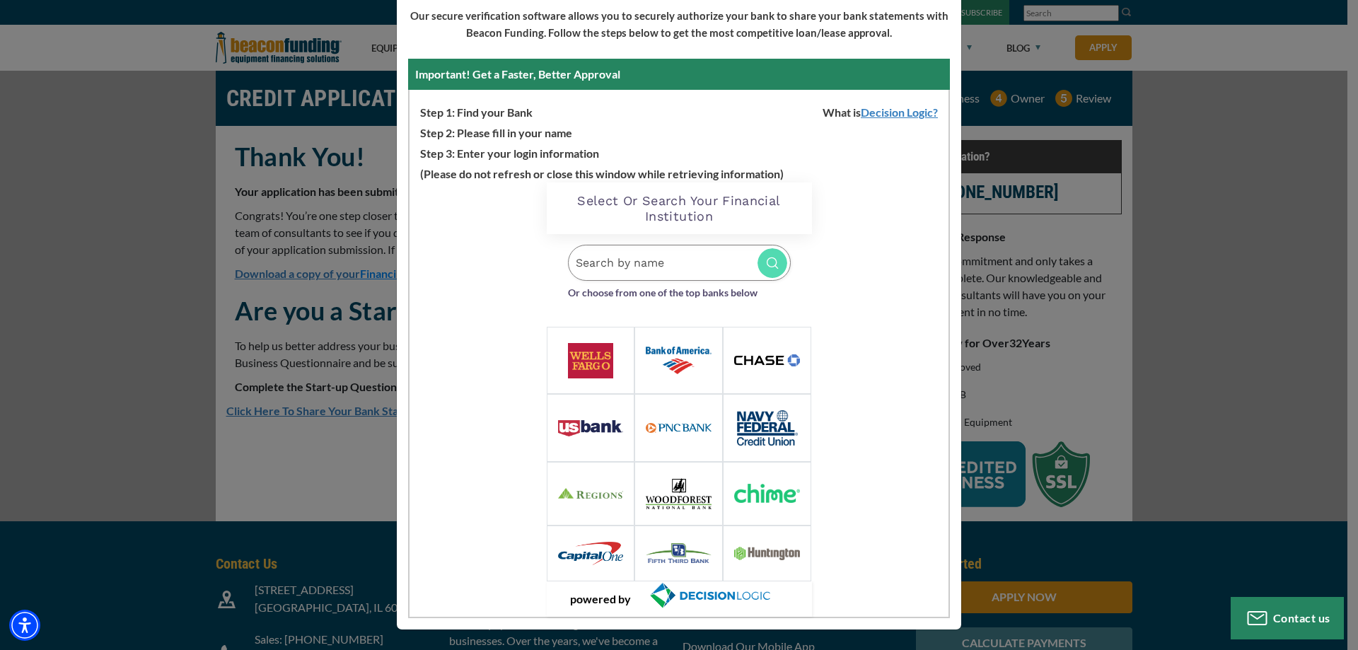
click at [704, 266] on input "Search by name" at bounding box center [679, 263] width 223 height 36
type input "[US_STATE] state"
click at [679, 305] on small "[DOMAIN_NAME]" at bounding box center [671, 306] width 72 height 11
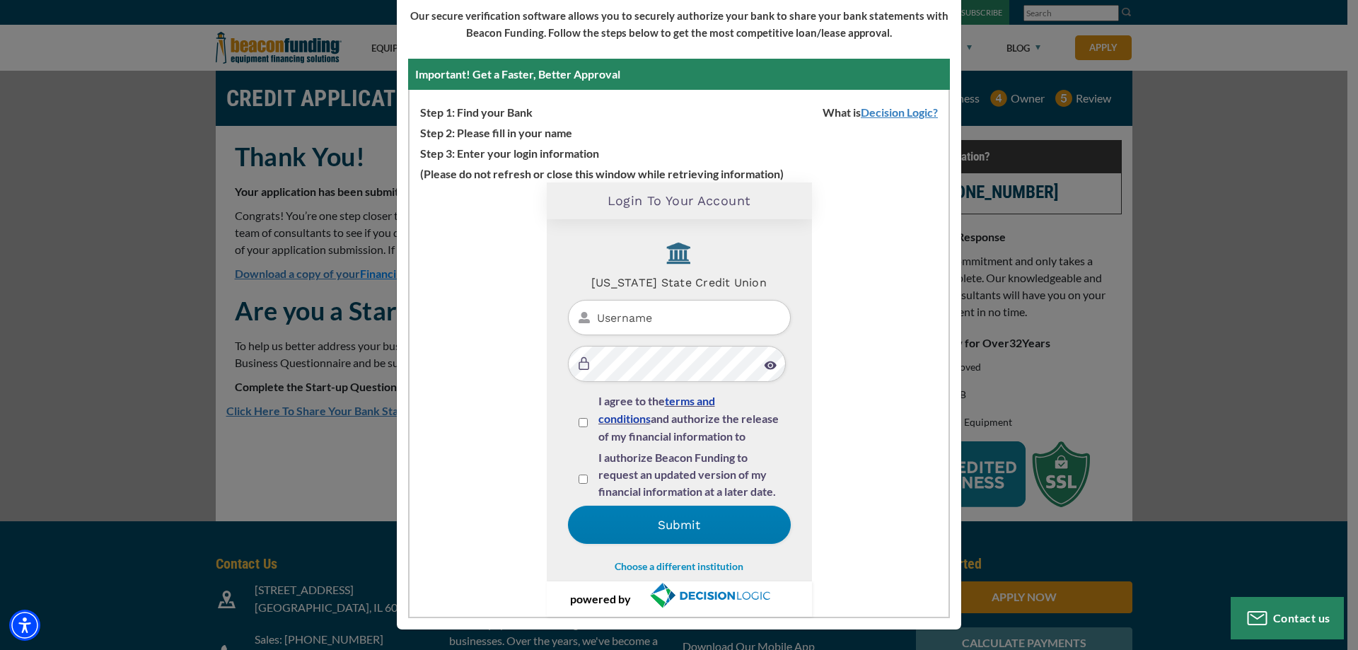
click at [677, 317] on input "Username" at bounding box center [679, 318] width 223 height 36
type input "mamero12"
click at [579, 421] on input "I agree to the terms and conditions and authorize the release of my financial i…" at bounding box center [582, 422] width 9 height 9
checkbox input "true"
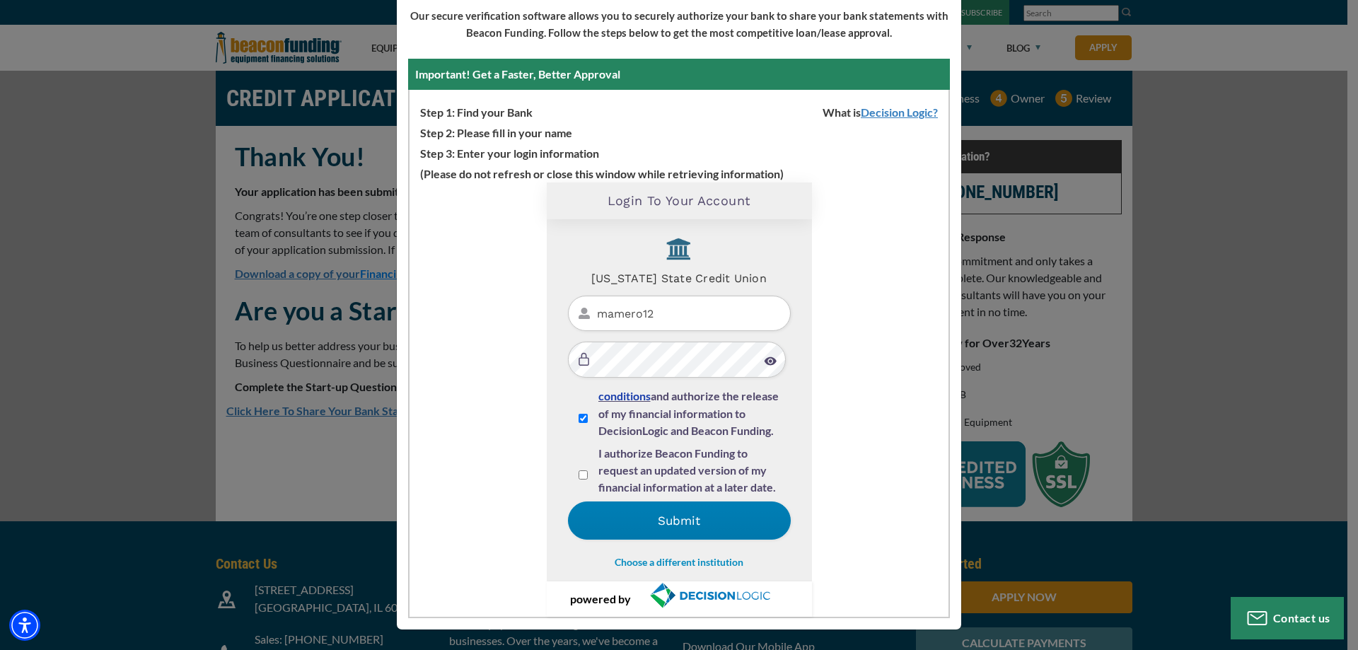
click at [699, 472] on span "I authorize Beacon Funding to request an updated version of my financial inform…" at bounding box center [686, 469] width 177 height 47
click at [588, 472] on input "I authorize Beacon Funding to request an updated version of my financial inform…" at bounding box center [582, 474] width 9 height 9
checkbox input "true"
click at [681, 518] on button "Submit" at bounding box center [679, 520] width 223 height 38
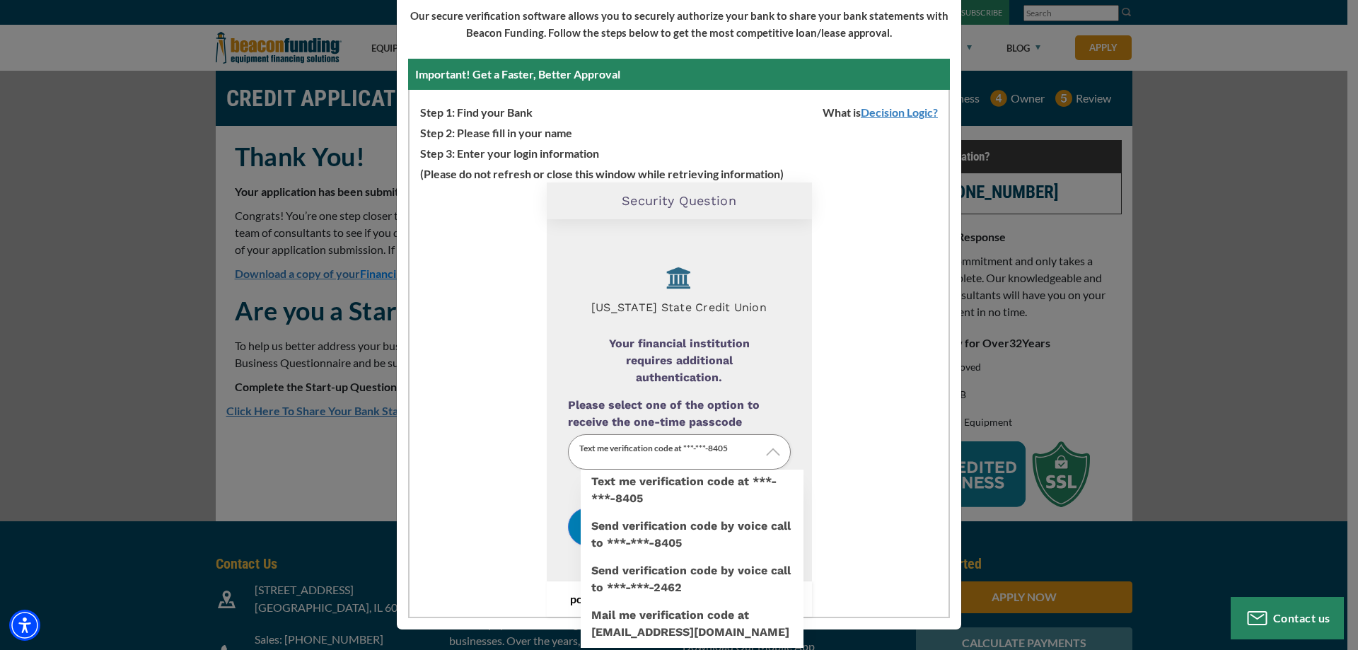
click at [673, 443] on p "Text me verification code at ***-***-8405" at bounding box center [679, 452] width 223 height 36
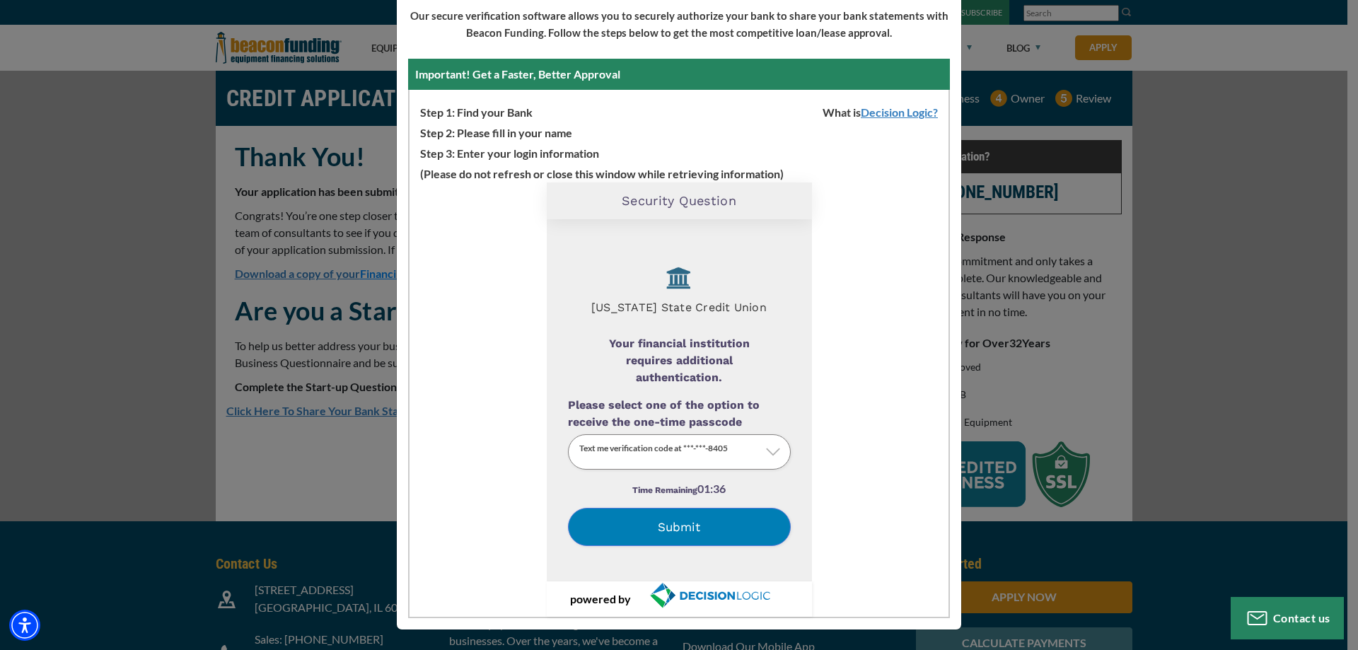
click at [632, 559] on label "Text me verification code at ***-***-8405" at bounding box center [691, 559] width 223 height 0
click at [0, 0] on input "Please select one of the option to receive the one-time passcode" at bounding box center [0, 0] width 0 height 0
click at [684, 533] on button "Submit" at bounding box center [679, 527] width 223 height 38
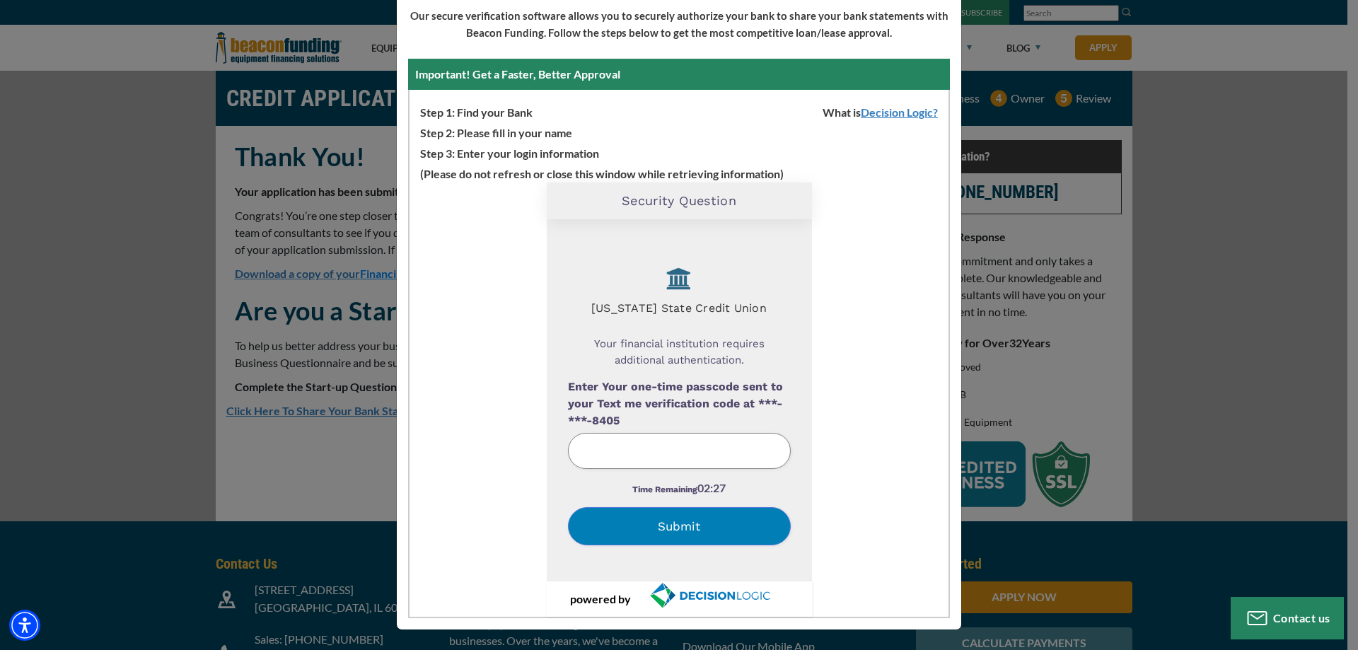
click at [676, 448] on input "text" at bounding box center [679, 451] width 223 height 36
type input "525328"
click at [682, 525] on button "Submit" at bounding box center [679, 526] width 223 height 38
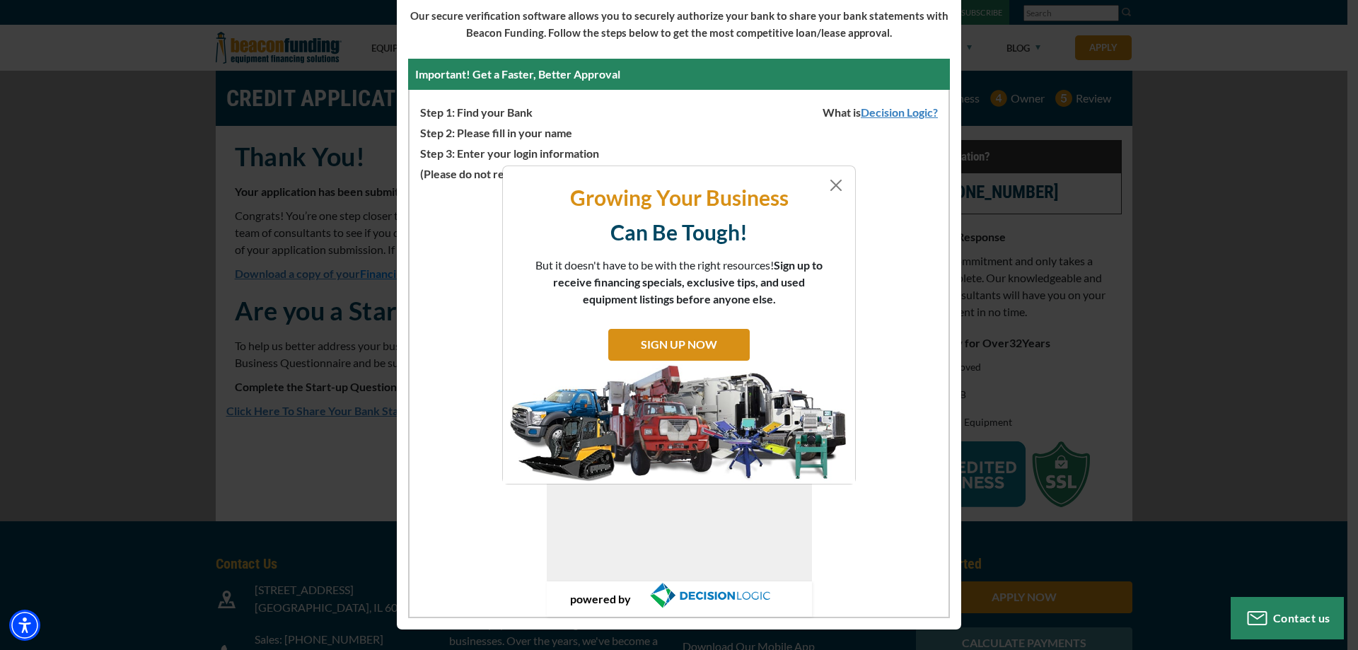
scroll to position [0, 0]
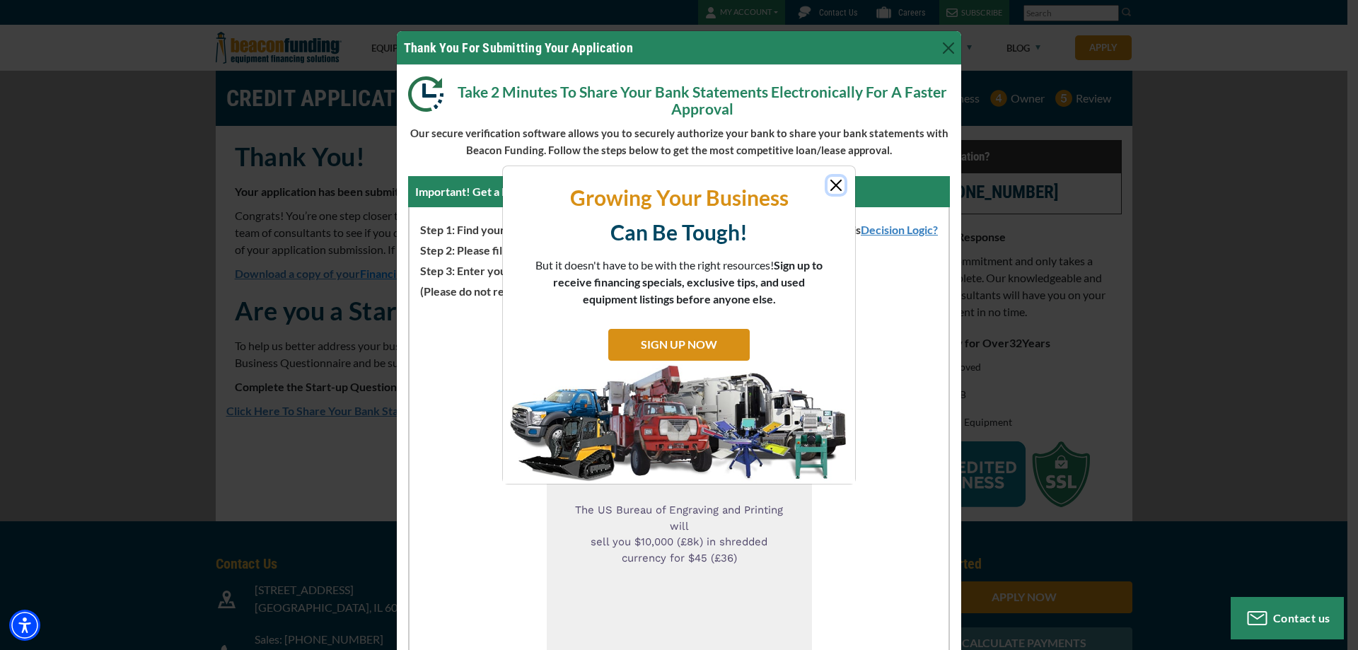
click at [832, 187] on button "Close" at bounding box center [835, 185] width 17 height 17
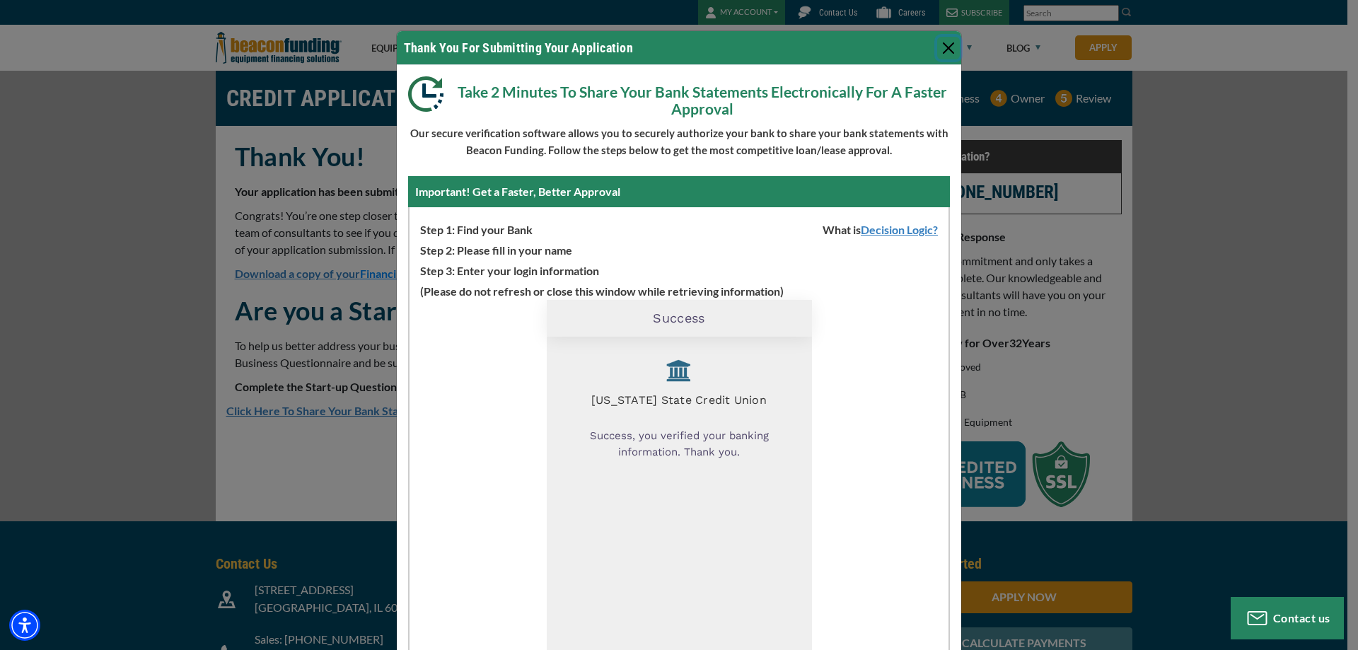
click at [940, 45] on button "Close" at bounding box center [948, 48] width 23 height 23
